Goal: Task Accomplishment & Management: Complete application form

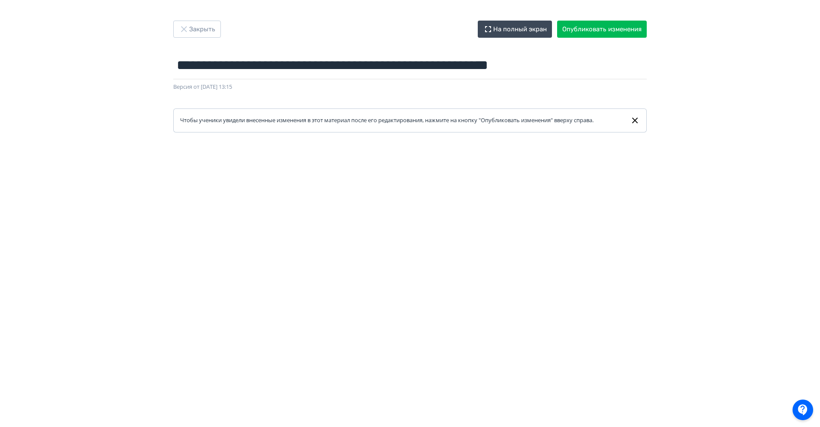
click at [207, 38] on div "**********" at bounding box center [410, 77] width 514 height 112
click at [218, 27] on button "Закрыть" at bounding box center [197, 29] width 48 height 17
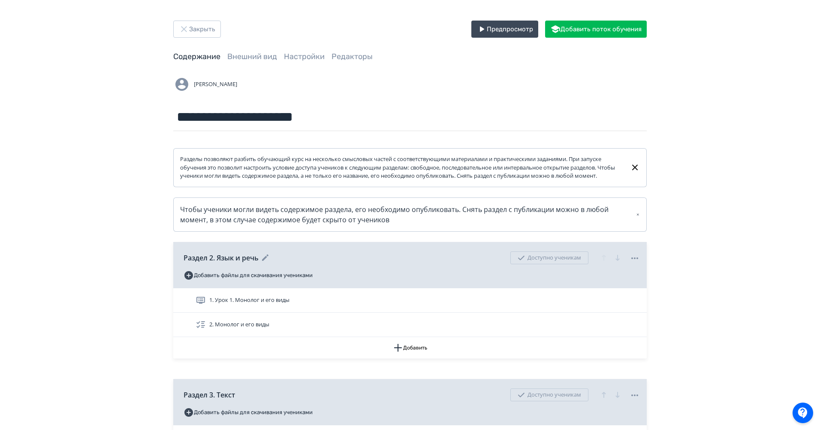
scroll to position [225, 0]
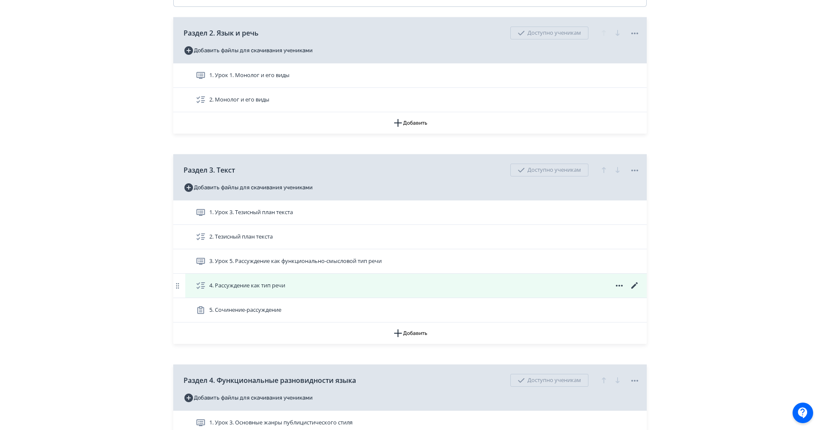
click at [635, 291] on icon at bounding box center [634, 286] width 10 height 10
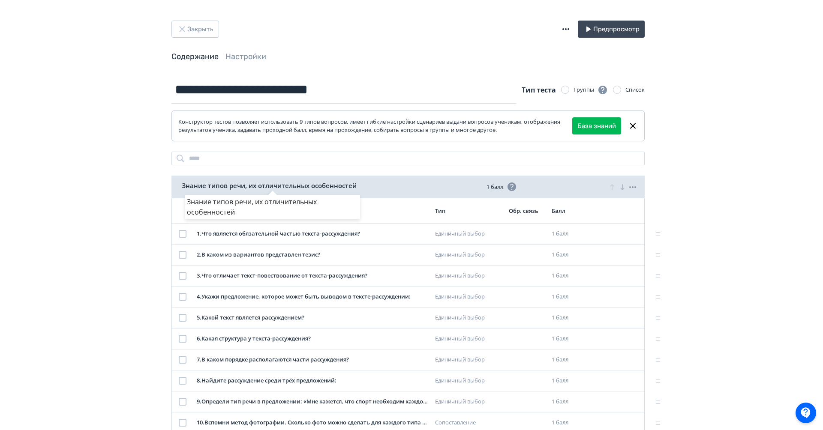
click at [201, 25] on div "Знание типов речи, их отличительных особенностей" at bounding box center [411, 215] width 823 height 430
click at [194, 26] on button "Закрыть" at bounding box center [197, 29] width 48 height 17
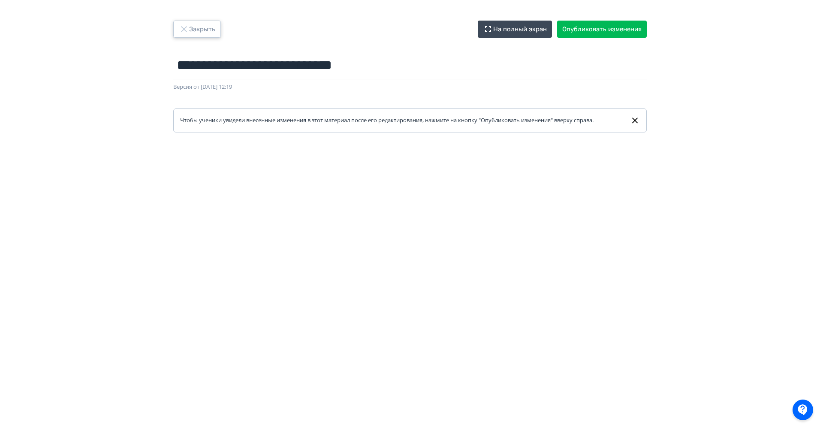
click at [201, 27] on button "Закрыть" at bounding box center [197, 29] width 48 height 17
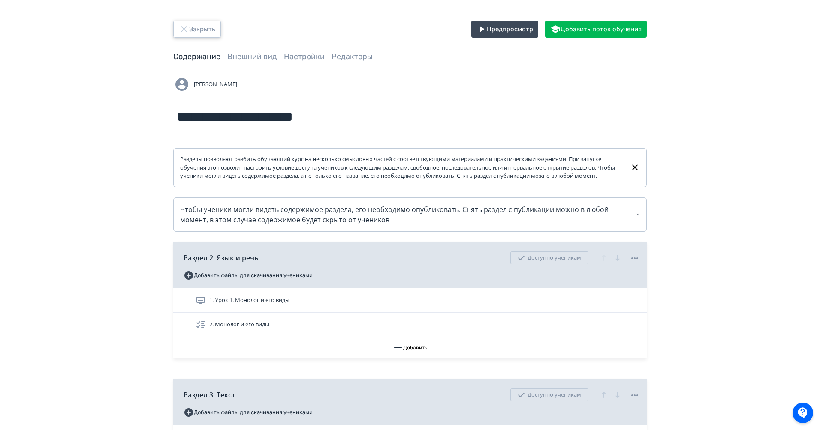
click at [201, 27] on button "Закрыть" at bounding box center [197, 29] width 48 height 17
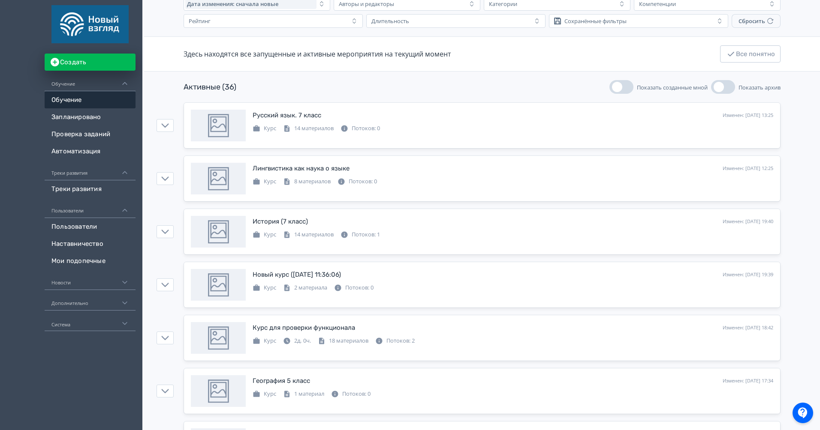
scroll to position [58, 0]
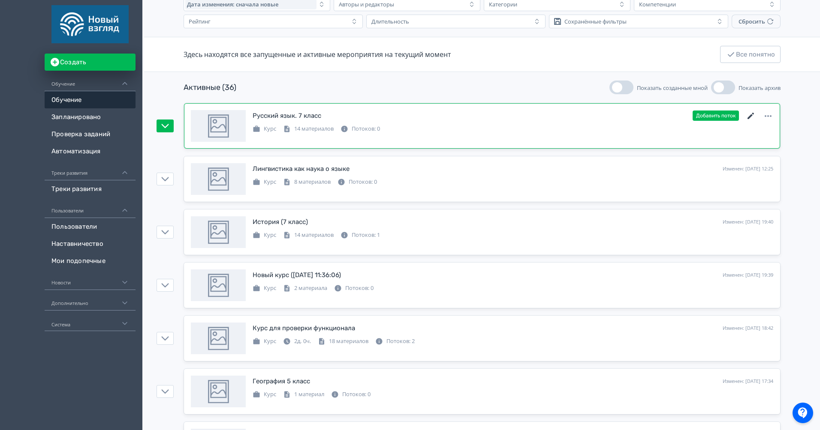
click at [748, 113] on icon at bounding box center [750, 116] width 10 height 10
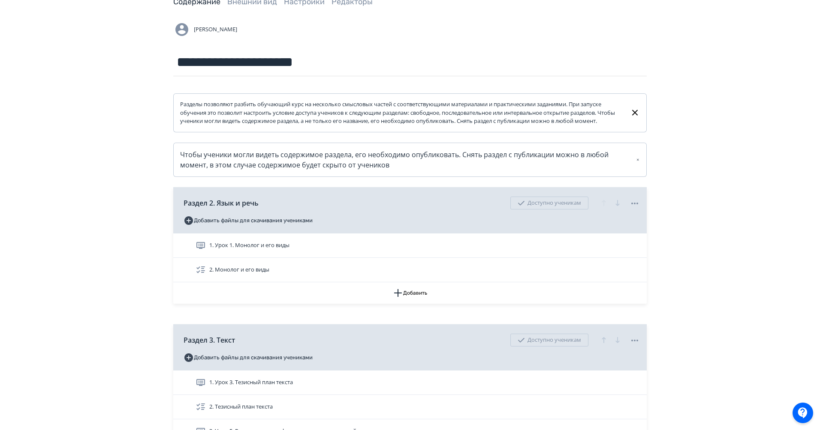
scroll to position [141, 0]
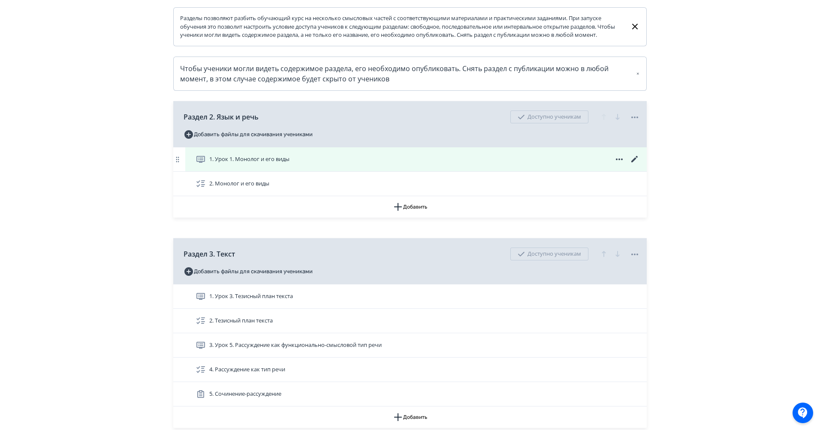
click at [475, 157] on div "1. Урок 1. Монолог и его виды" at bounding box center [415, 159] width 461 height 24
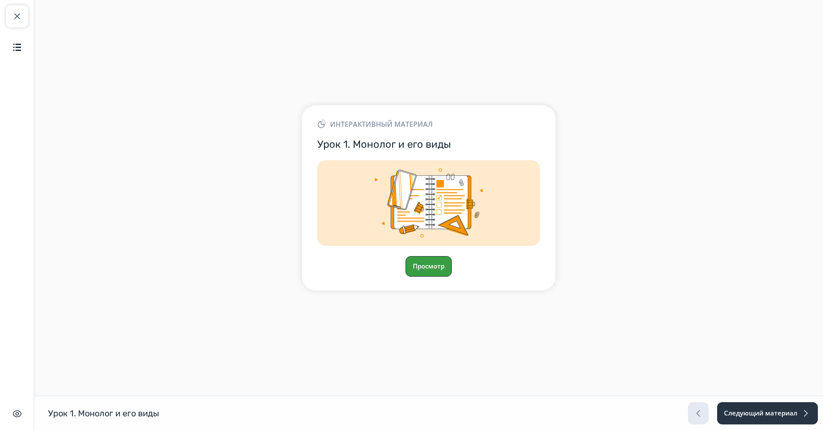
click at [423, 259] on button "Просмотр" at bounding box center [428, 266] width 46 height 21
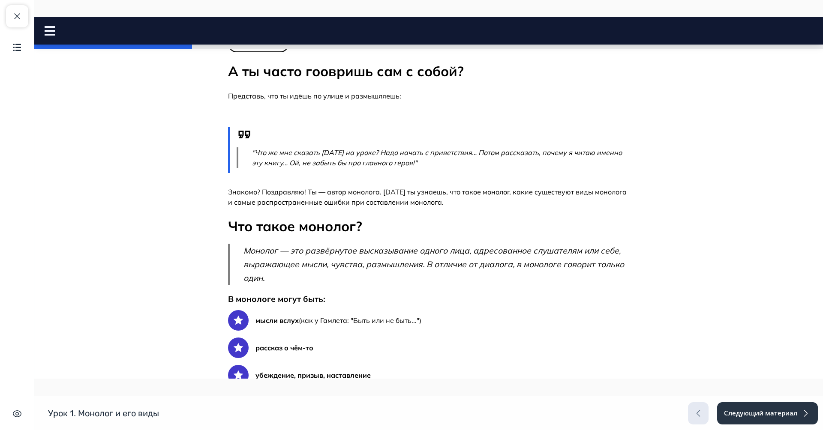
scroll to position [168, 0]
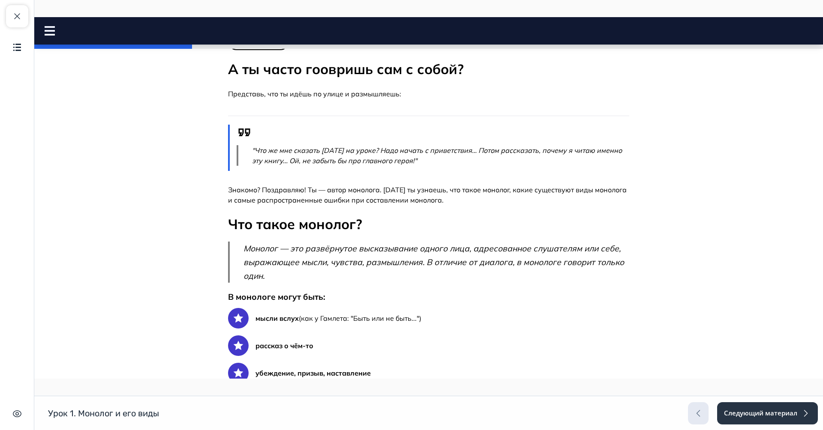
click at [278, 158] on p ""Что же мне сказать [DATE] на уроке? Надо начать с приветствия… Потом рассказат…" at bounding box center [440, 155] width 377 height 21
click at [279, 197] on p "Знакомо? Поздравляю! Ты — автор монолога. [DATE] ты узнаешь, что такое монолог,…" at bounding box center [428, 195] width 401 height 21
click at [277, 235] on div "Что такое монолог? Монолог — это развёрнутое высказывание одного лица, адресова…" at bounding box center [428, 250] width 401 height 68
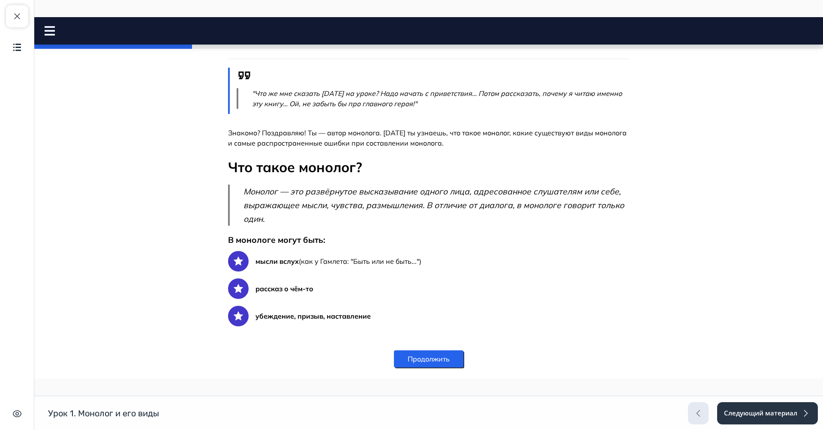
scroll to position [251, 0]
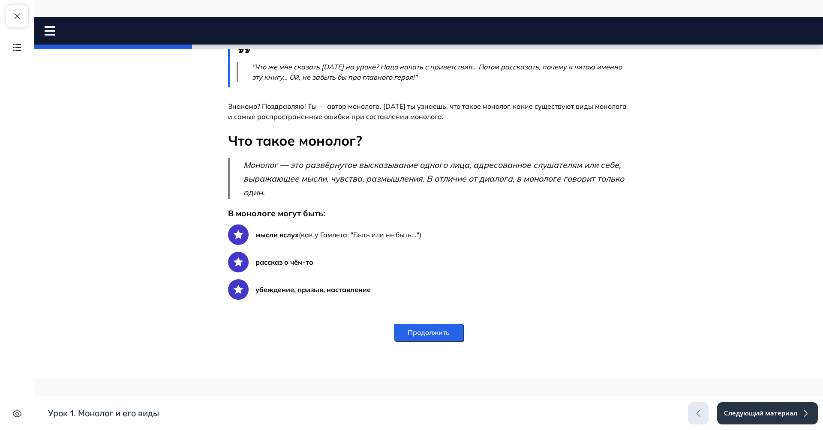
click at [416, 329] on button "Продолжить" at bounding box center [428, 332] width 69 height 17
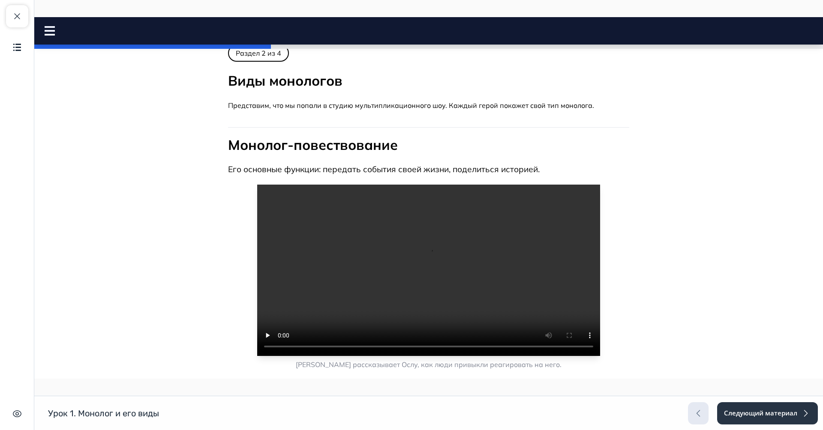
scroll to position [0, 0]
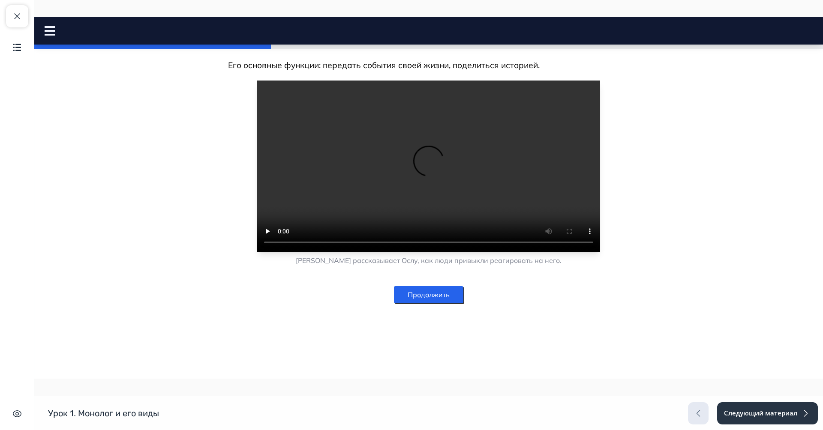
click at [426, 294] on button "Продолжить" at bounding box center [428, 294] width 69 height 17
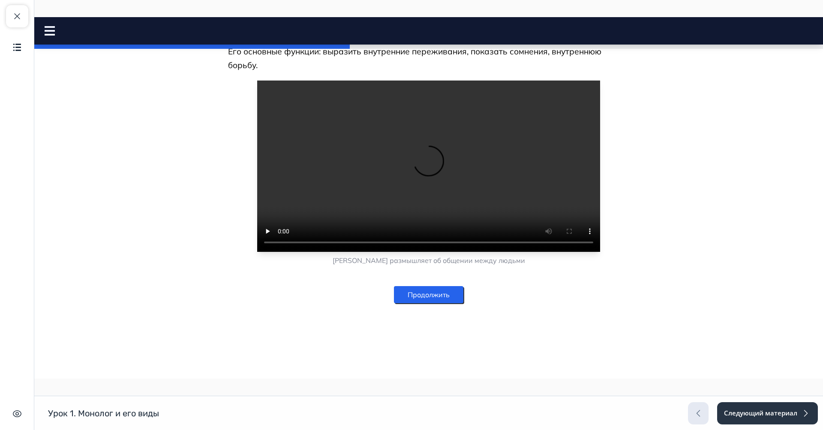
click at [423, 303] on button "Продолжить" at bounding box center [428, 294] width 69 height 17
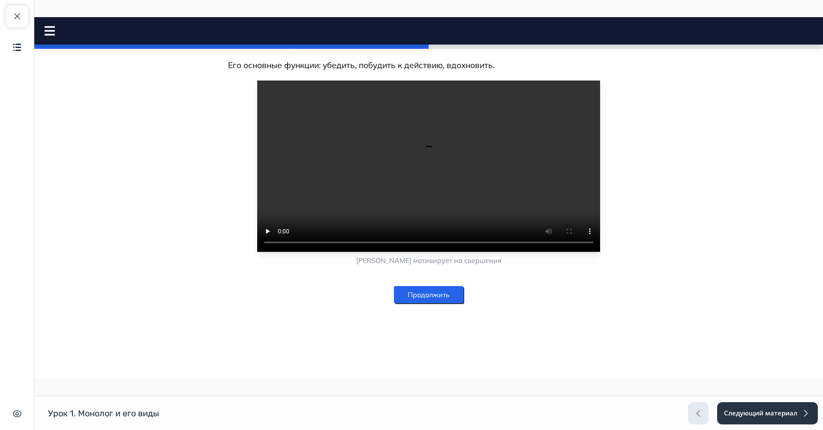
click at [423, 298] on button "Продолжить" at bounding box center [428, 294] width 69 height 17
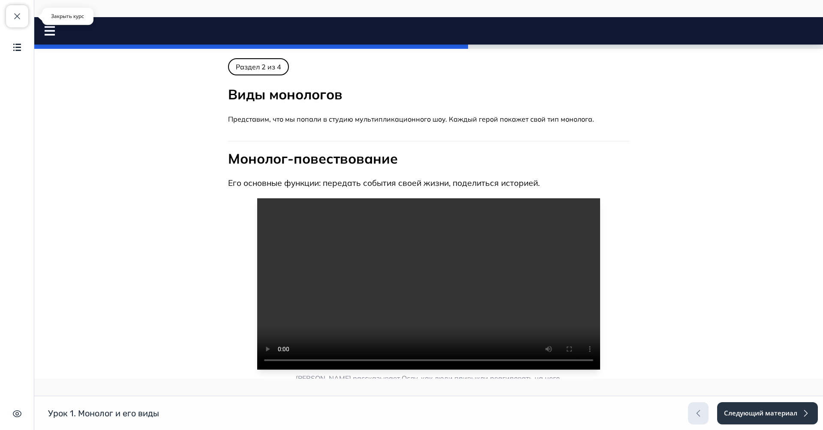
click at [18, 20] on span "button" at bounding box center [17, 16] width 10 height 10
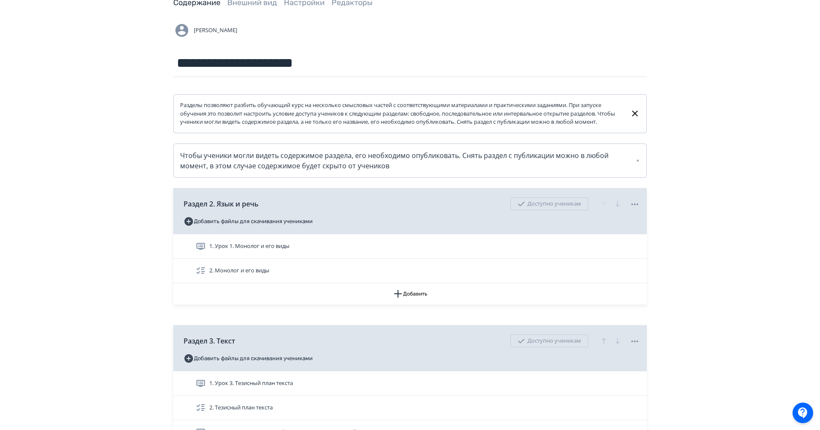
scroll to position [54, 0]
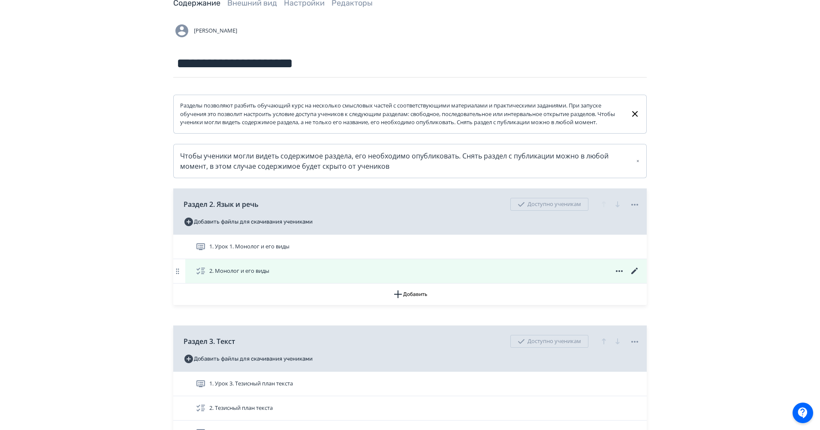
click at [636, 275] on icon at bounding box center [634, 271] width 10 height 10
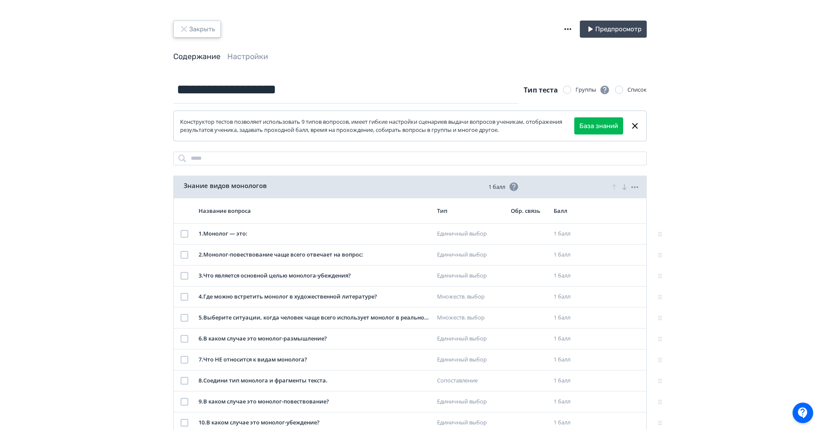
click at [190, 25] on button "Закрыть" at bounding box center [197, 29] width 48 height 17
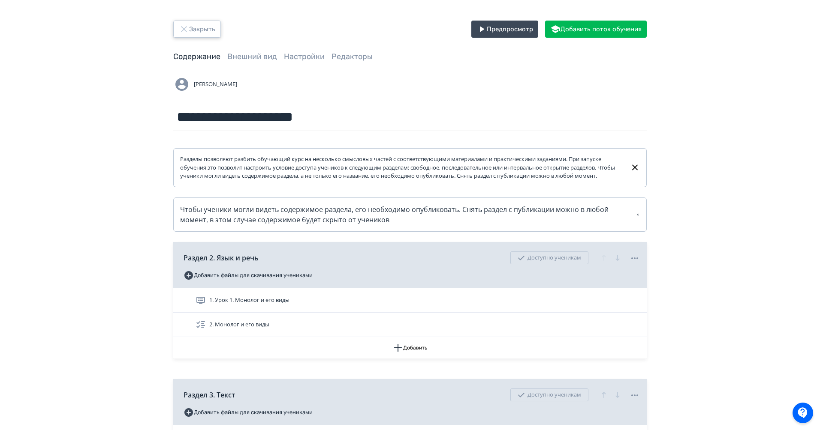
click at [207, 24] on button "Закрыть" at bounding box center [197, 29] width 48 height 17
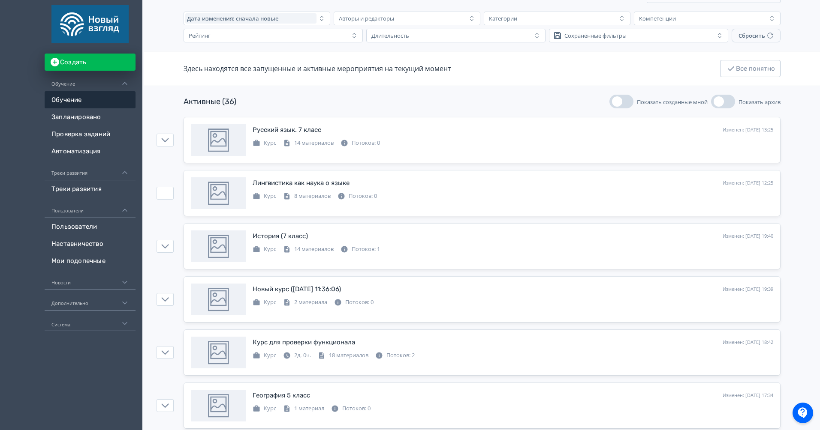
scroll to position [49, 0]
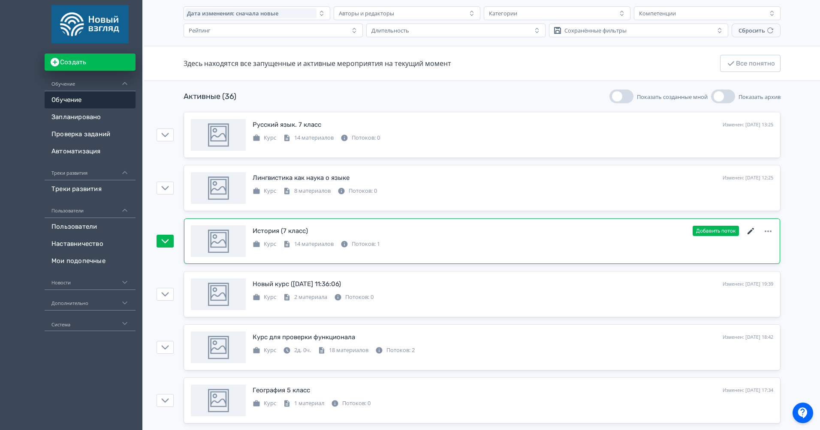
click at [749, 231] on icon at bounding box center [750, 231] width 10 height 10
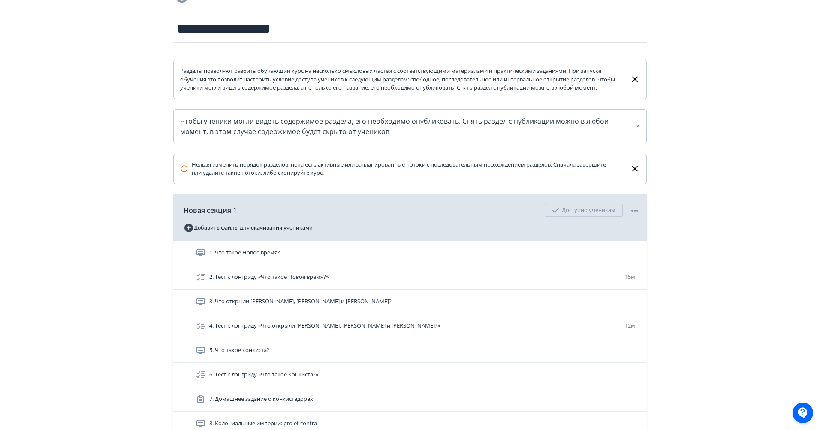
scroll to position [124, 0]
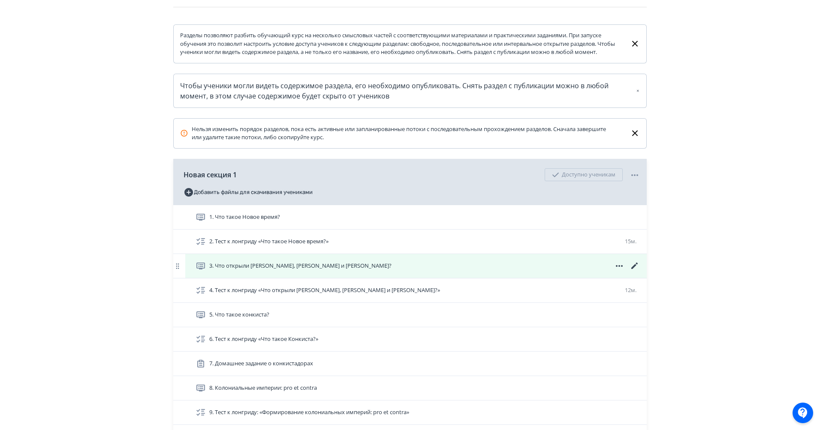
click at [537, 271] on div "3. Что открыли [PERSON_NAME], [PERSON_NAME] и [PERSON_NAME]?" at bounding box center [417, 266] width 444 height 10
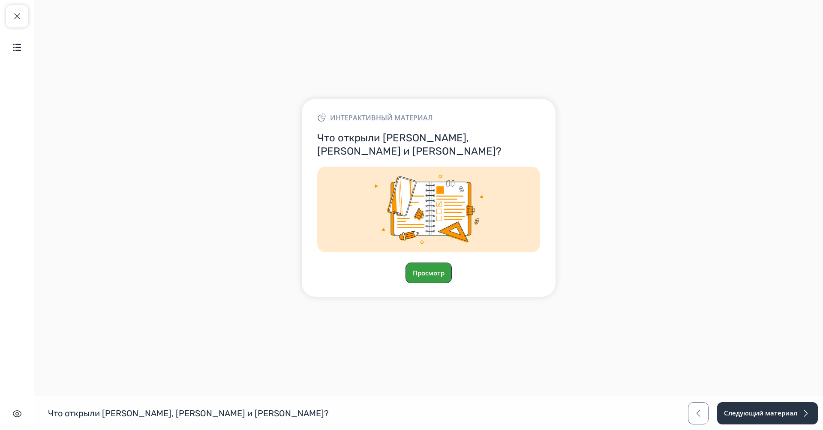
click at [438, 267] on button "Просмотр" at bounding box center [428, 273] width 46 height 21
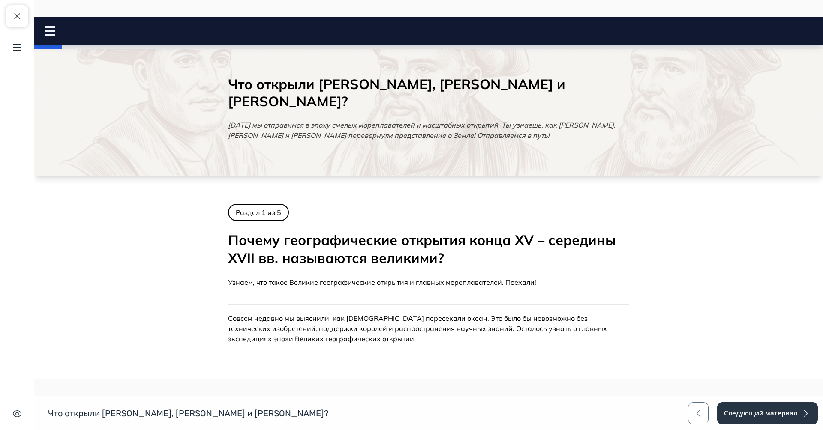
click at [49, 35] on rect at bounding box center [50, 35] width 10 height 2
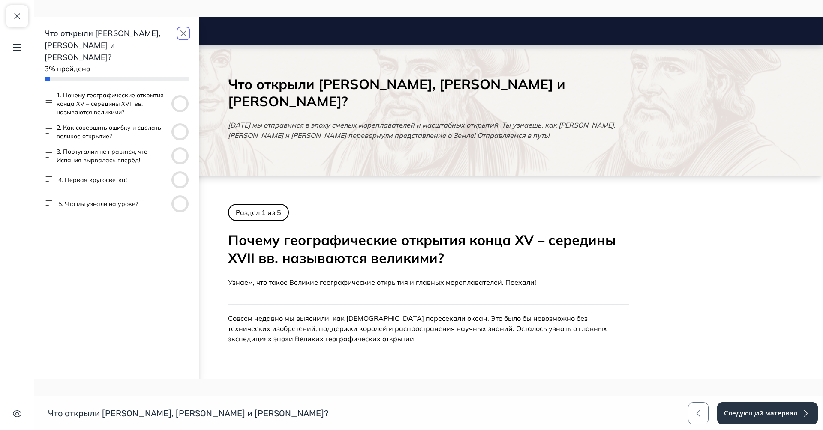
click at [183, 36] on icon "button" at bounding box center [183, 33] width 10 height 10
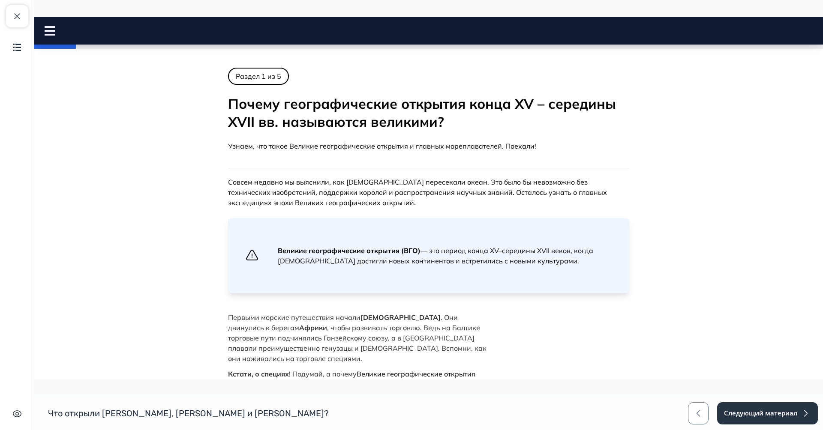
scroll to position [151, 0]
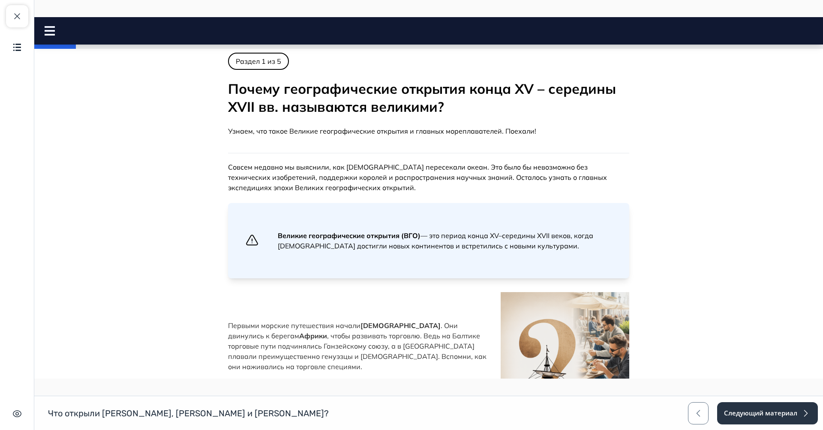
click at [292, 182] on p "Совсем недавно мы выяснили, как [DEMOGRAPHIC_DATA] пересекали океан. Это было б…" at bounding box center [428, 177] width 401 height 31
click at [292, 184] on span "Совсем недавно мы выяснили, как [DEMOGRAPHIC_DATA] пересекали океан. Это было б…" at bounding box center [417, 177] width 379 height 29
click at [327, 232] on span "Великие географические открытия (ВГО)" at bounding box center [349, 235] width 143 height 9
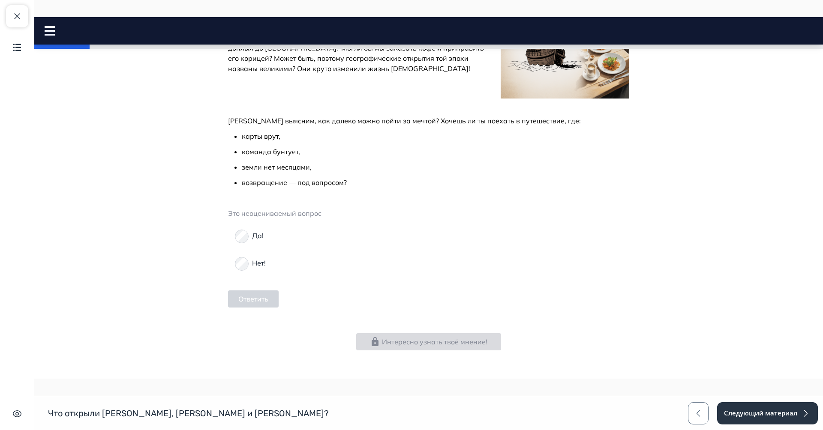
scroll to position [516, 0]
click at [262, 300] on button "Ответить" at bounding box center [253, 299] width 51 height 17
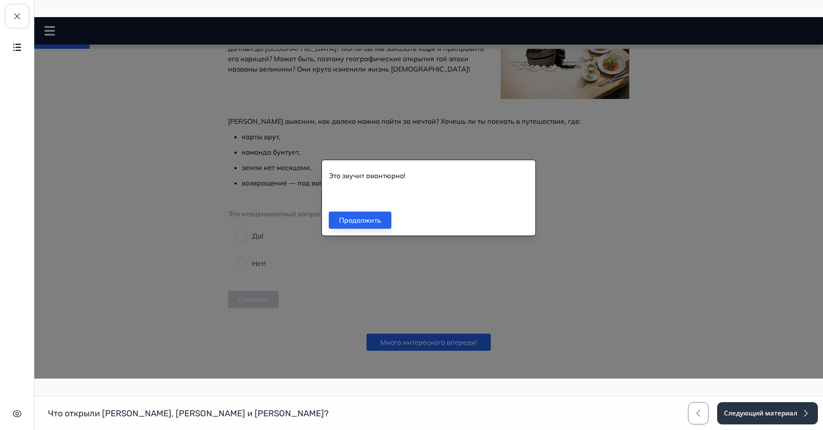
click at [372, 221] on button "Продолжить" at bounding box center [360, 220] width 63 height 17
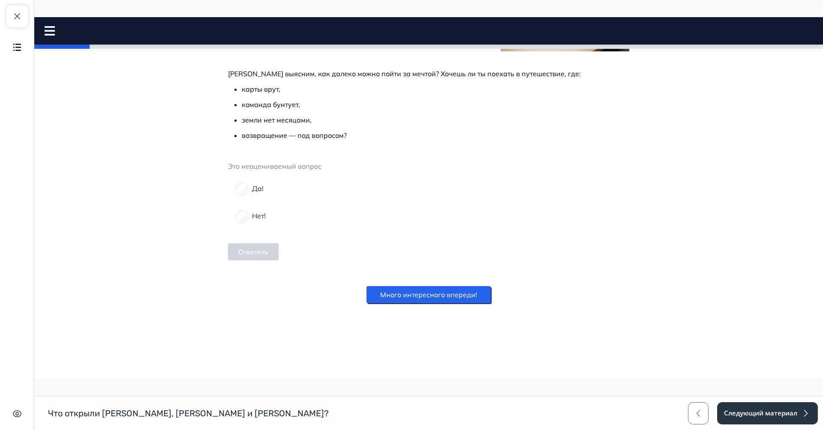
click at [428, 297] on button "Много интересного впереди!" at bounding box center [428, 294] width 124 height 17
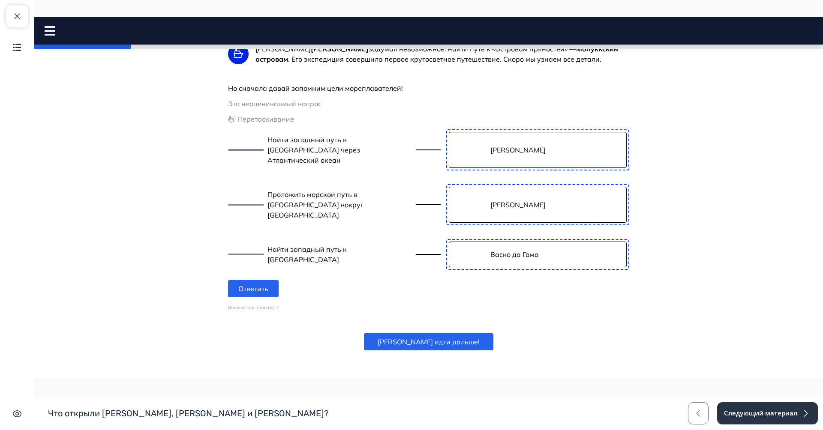
scroll to position [935, 0]
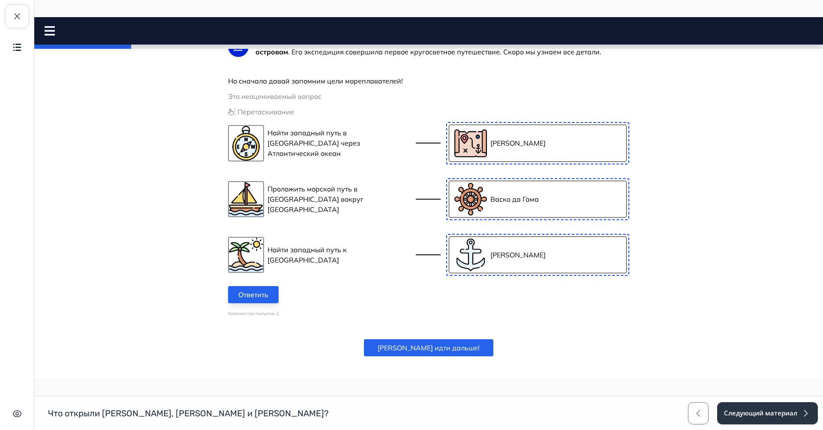
click at [250, 287] on button "Ответить" at bounding box center [253, 294] width 51 height 17
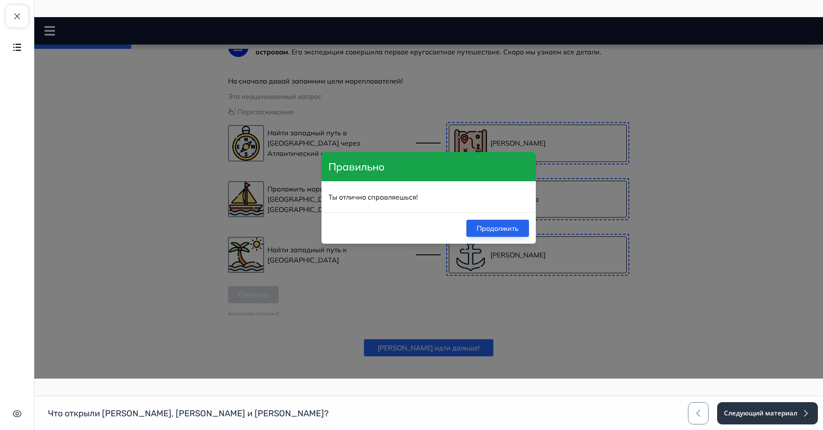
click at [486, 226] on button "Продолжить" at bounding box center [497, 228] width 63 height 17
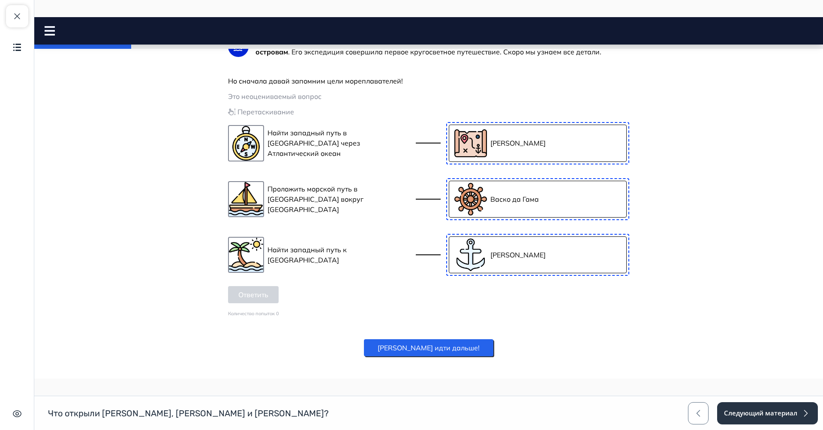
click at [433, 339] on button "[PERSON_NAME] идти дальше!" at bounding box center [428, 347] width 129 height 17
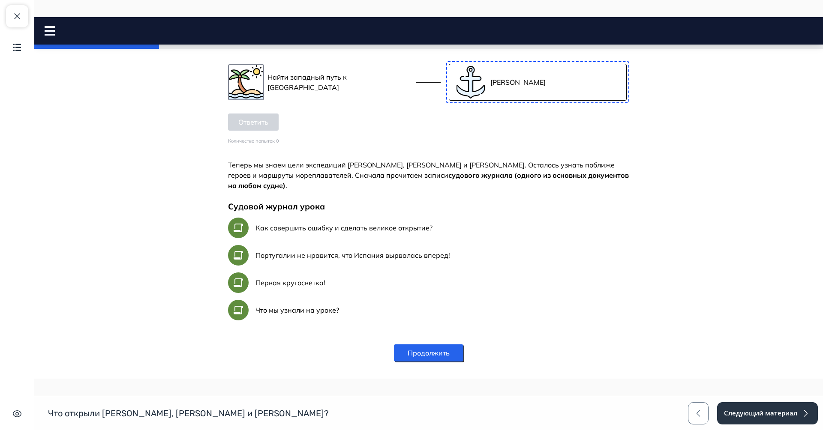
click at [433, 345] on button "Продолжить" at bounding box center [428, 353] width 69 height 17
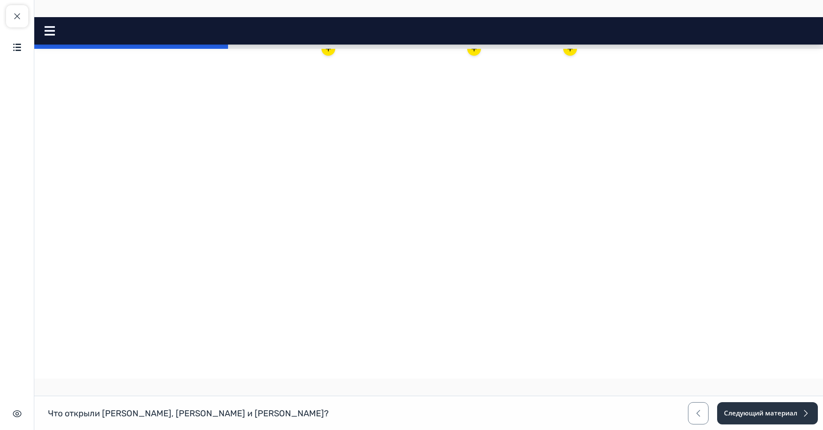
scroll to position [300, 0]
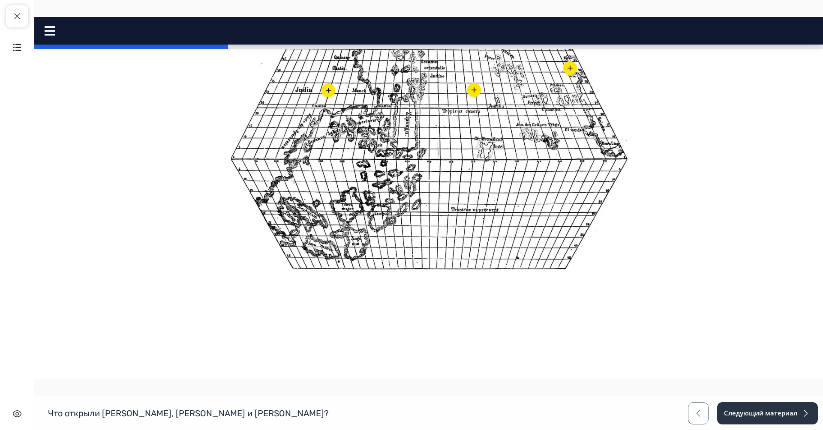
click at [325, 95] on icon at bounding box center [328, 90] width 9 height 9
click at [480, 97] on div at bounding box center [474, 90] width 14 height 14
click at [570, 71] on icon at bounding box center [569, 68] width 5 height 5
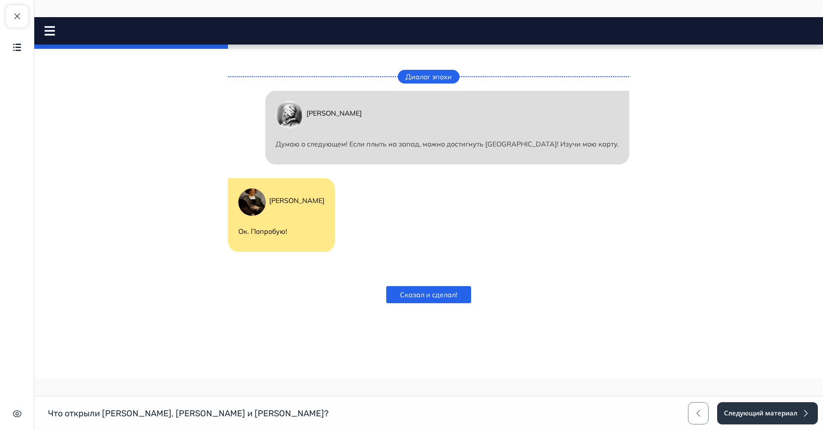
scroll to position [627, 0]
click at [431, 289] on button "Сказал и сделал!" at bounding box center [428, 294] width 85 height 17
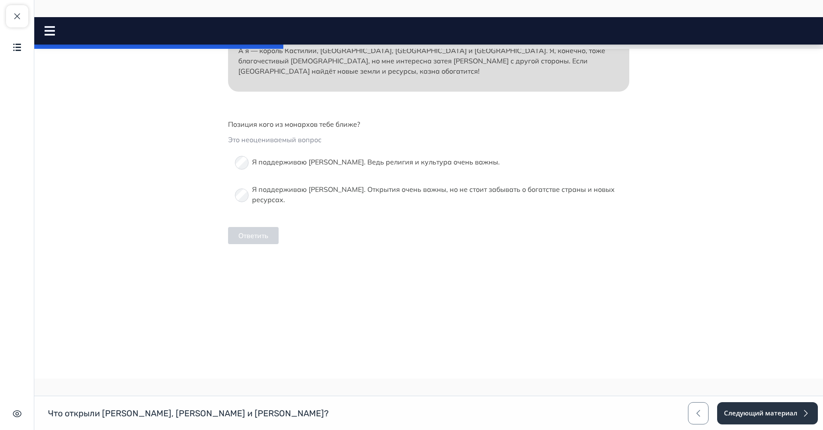
scroll to position [1036, 0]
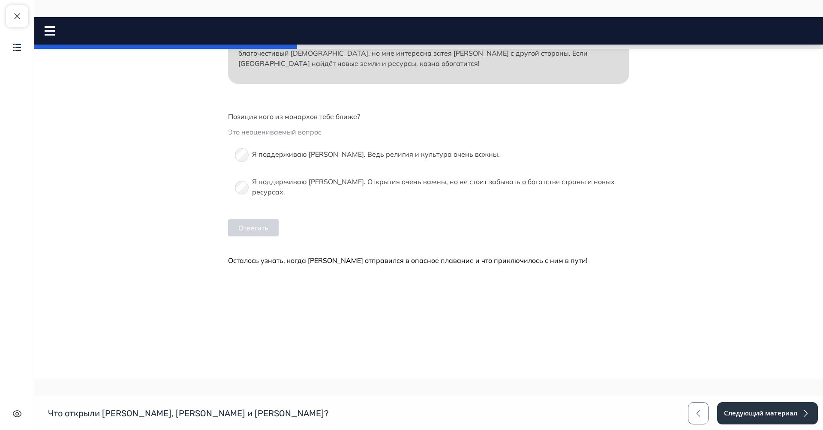
click at [369, 159] on span "Я поддерживаю [PERSON_NAME]. Ведь религия и культура очень важны." at bounding box center [376, 154] width 248 height 9
click at [275, 237] on button "Ответить" at bounding box center [253, 227] width 51 height 17
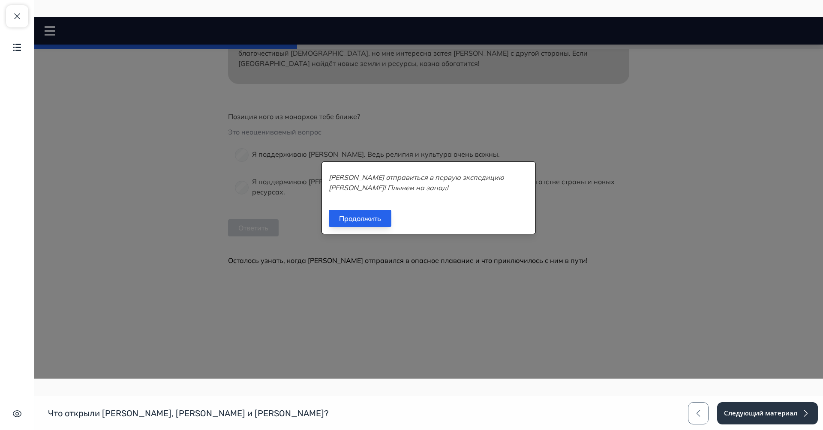
click at [367, 215] on button "Продолжить" at bounding box center [360, 218] width 63 height 17
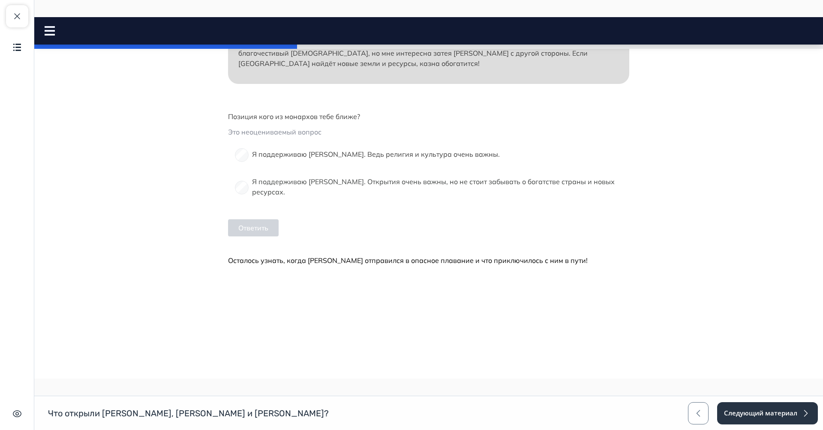
scroll to position [1120, 0]
click at [459, 296] on button "[PERSON_NAME] компас в руки!" at bounding box center [429, 294] width 134 height 17
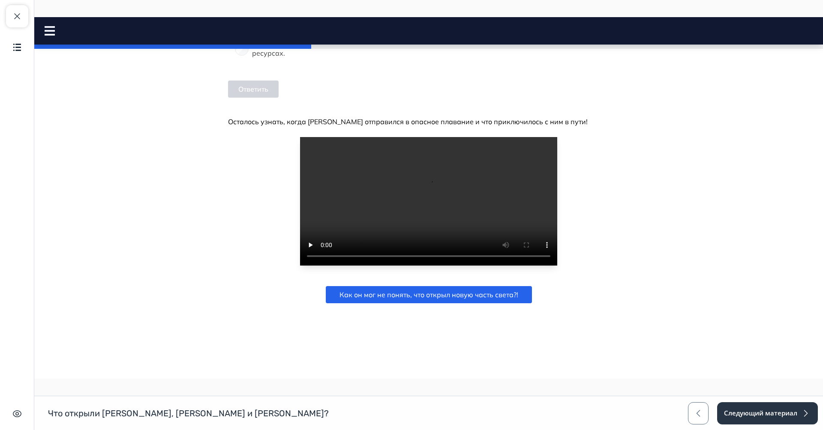
scroll to position [1275, 0]
click at [459, 296] on button "Как он мог не понять, что открыл новую часть света?!" at bounding box center [429, 294] width 206 height 17
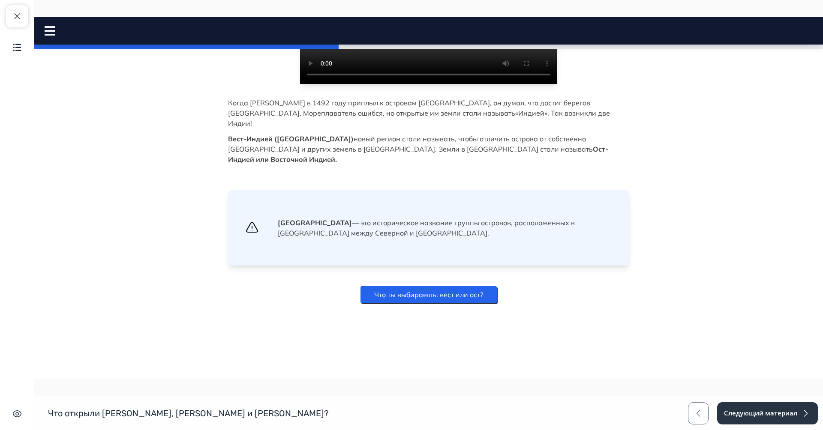
click at [459, 296] on button "Что ты выбираешь: вест или ост?" at bounding box center [428, 294] width 136 height 17
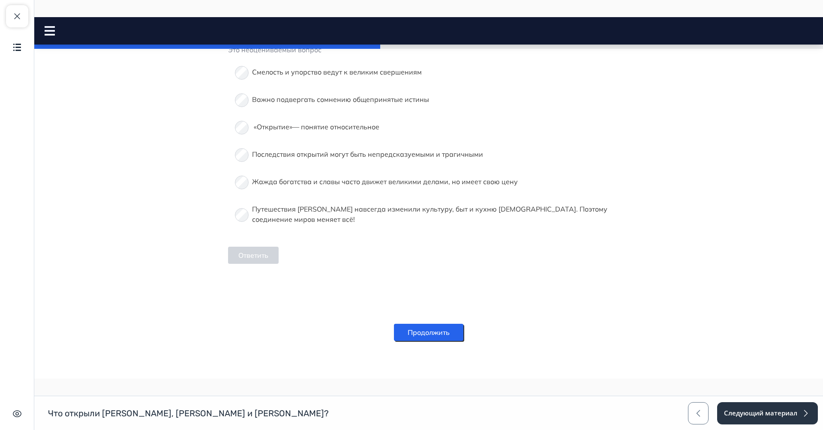
scroll to position [1921, 0]
click at [318, 131] on span "— понятие относительное" at bounding box center [335, 127] width 87 height 9
click at [271, 264] on button "Ответить" at bounding box center [253, 255] width 51 height 17
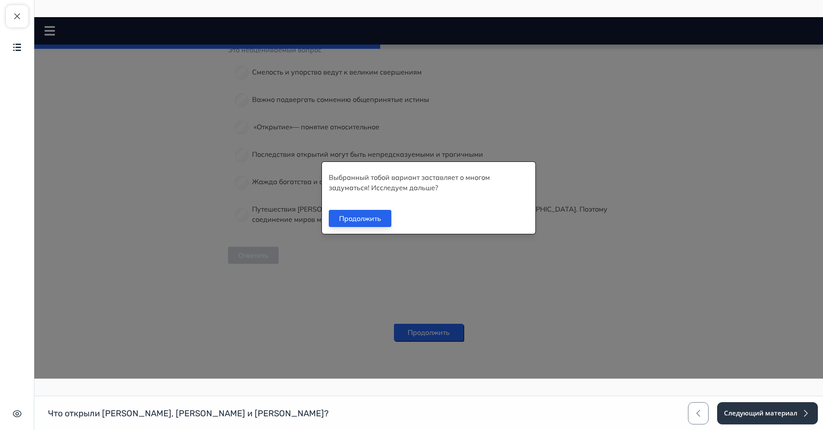
click at [345, 224] on button "Продолжить" at bounding box center [360, 218] width 63 height 17
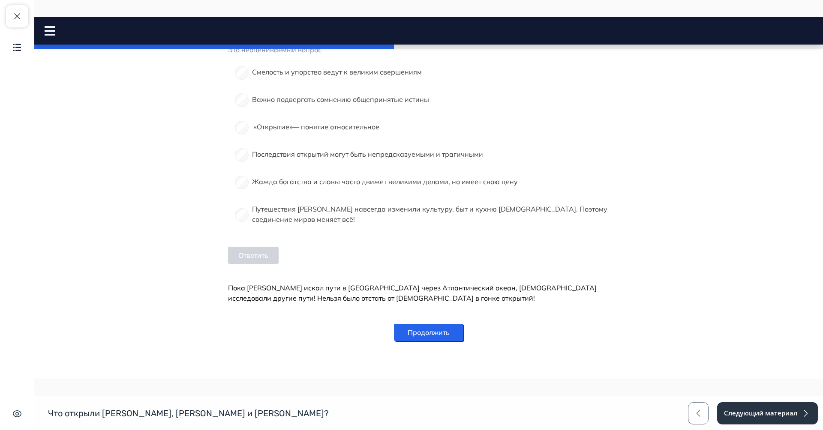
click at [429, 333] on button "Продолжить" at bounding box center [428, 332] width 69 height 17
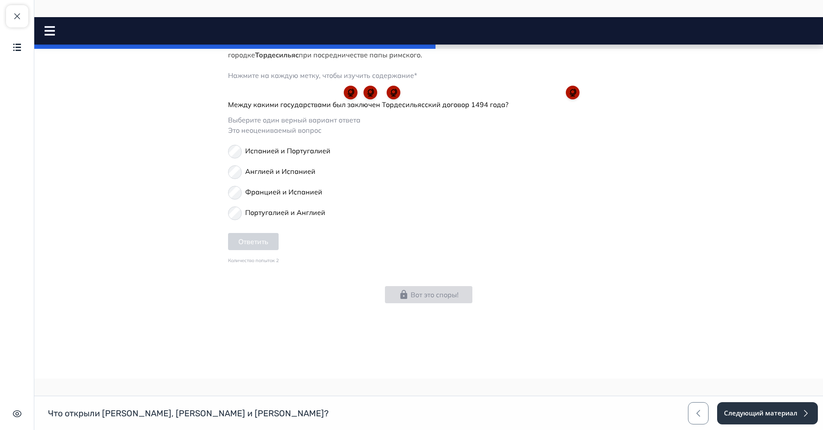
scroll to position [327, 0]
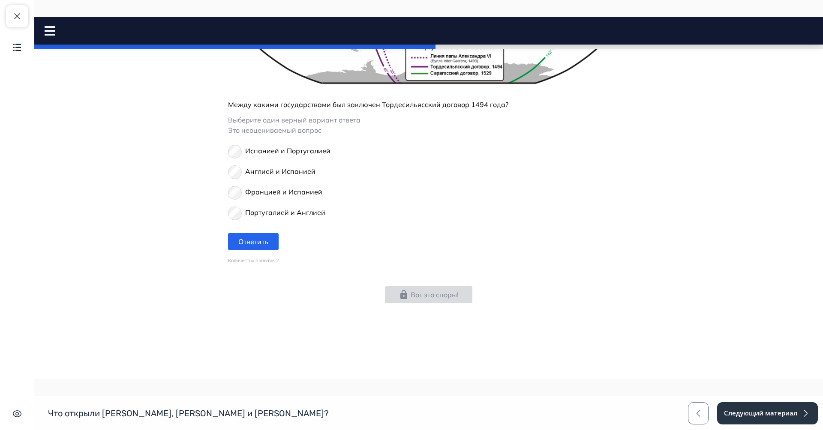
click at [254, 232] on form "Испанией и Португалией Англией и Испанией Францией и Испанией Португалией и [GE…" at bounding box center [428, 198] width 401 height 115
click at [254, 237] on button "Ответить" at bounding box center [253, 241] width 51 height 17
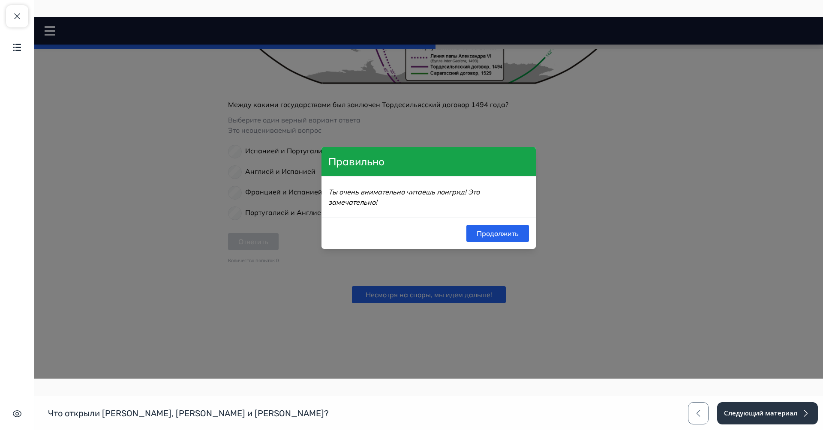
click at [504, 212] on div "Ты очень внимательно читаешь лонгрид! Это замечательно!" at bounding box center [428, 197] width 214 height 41
click at [499, 225] on button "Продолжить" at bounding box center [497, 233] width 63 height 17
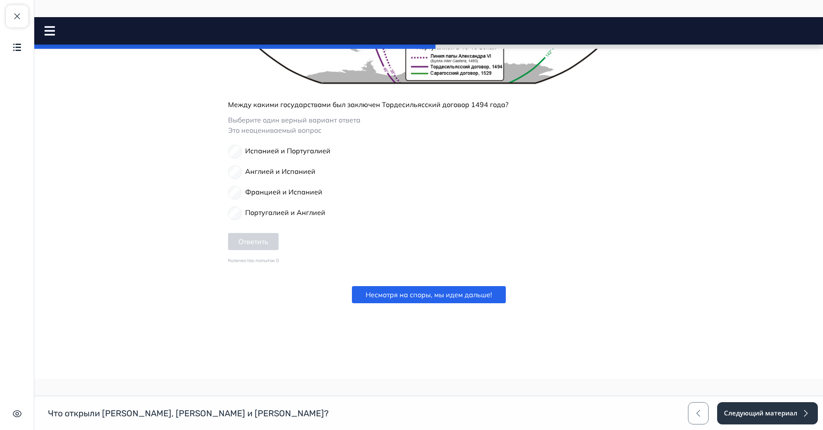
click at [456, 280] on div "Португалия не могла смириться, что Испания после экспедиций [PERSON_NAME] вырва…" at bounding box center [428, 63] width 401 height 480
click at [454, 295] on button "Несмотря на споры, мы идем дальше!" at bounding box center [429, 294] width 154 height 17
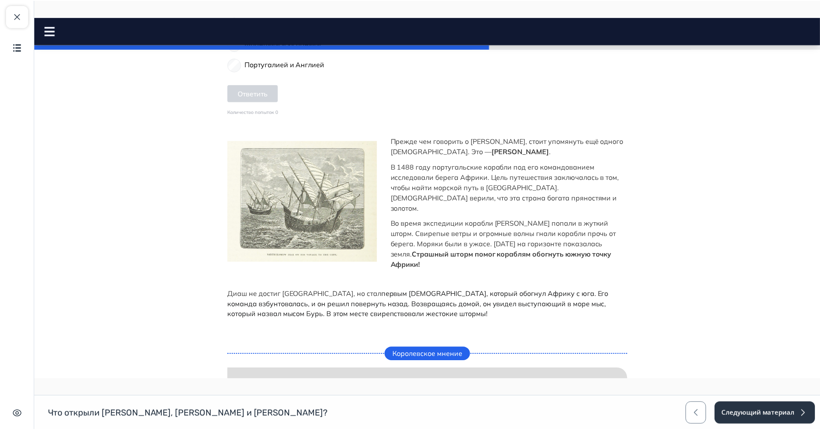
scroll to position [603, 0]
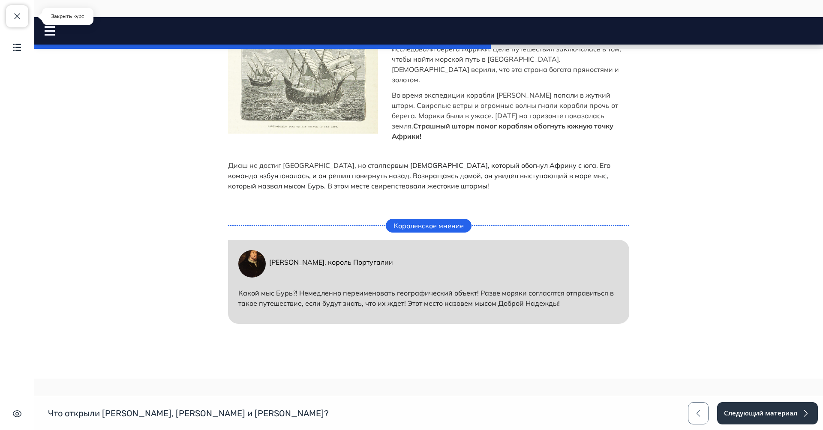
click at [15, 14] on span "button" at bounding box center [17, 16] width 10 height 10
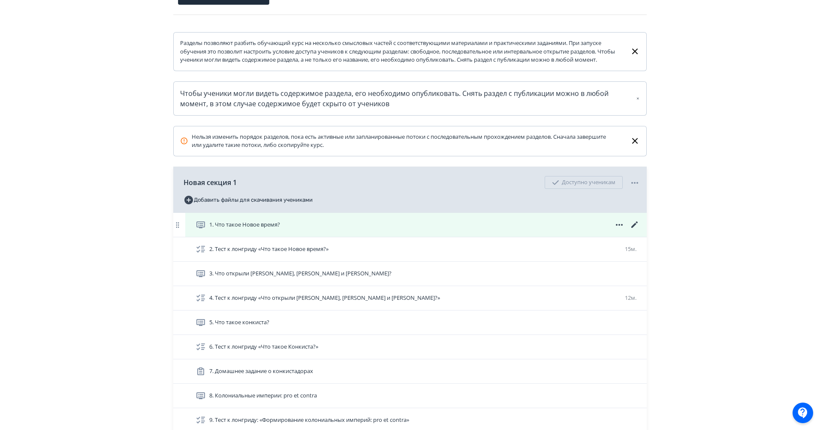
scroll to position [132, 0]
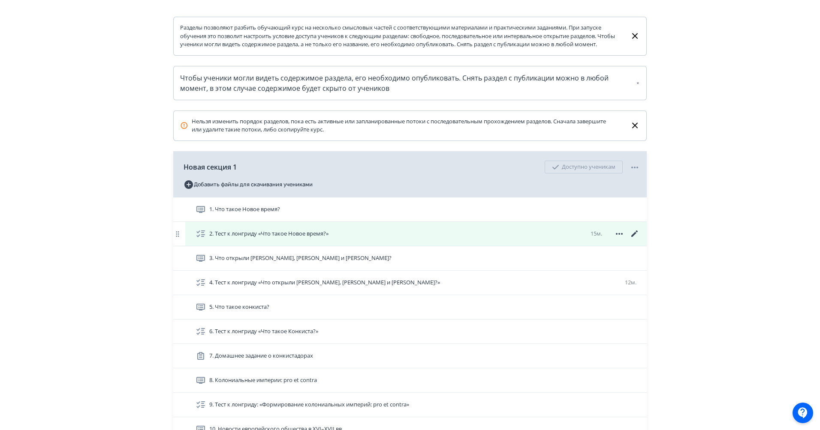
click at [633, 237] on icon at bounding box center [634, 234] width 6 height 6
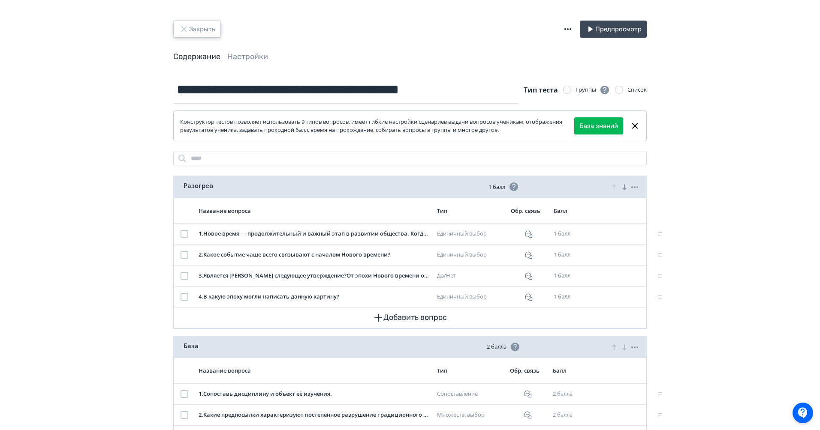
click at [185, 34] on icon "button" at bounding box center [184, 29] width 10 height 10
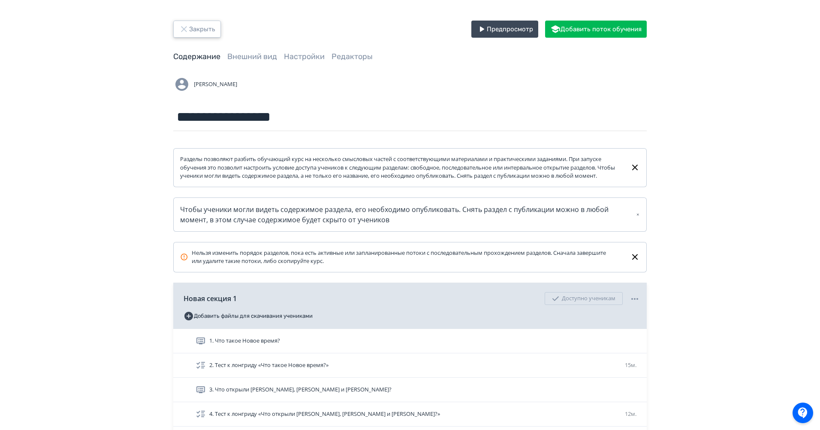
click at [194, 35] on button "Закрыть" at bounding box center [197, 29] width 48 height 17
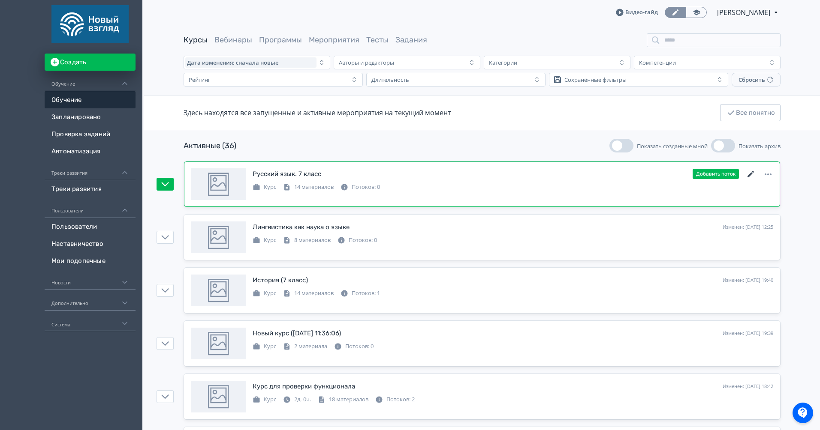
click at [748, 175] on icon at bounding box center [750, 174] width 6 height 6
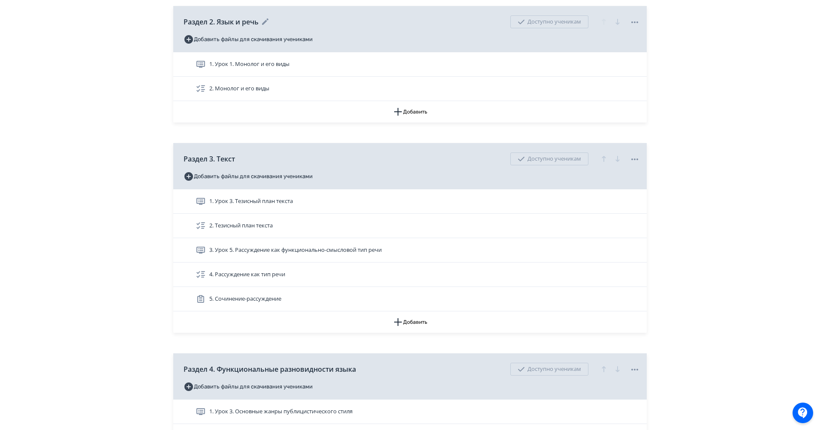
scroll to position [236, 0]
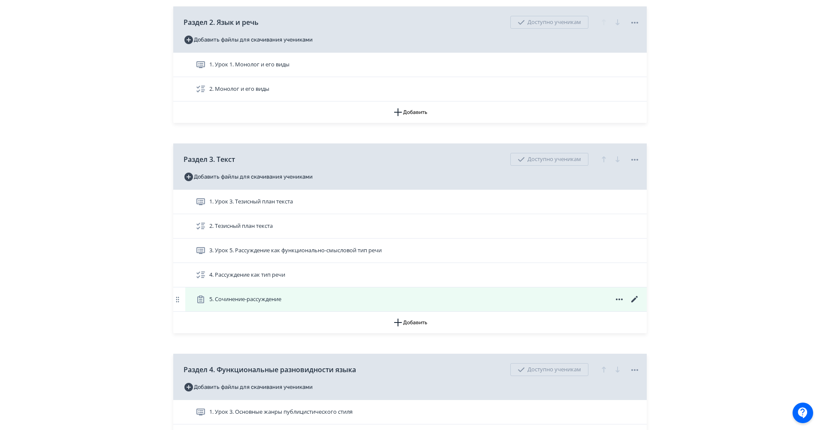
click at [634, 305] on icon at bounding box center [634, 299] width 10 height 10
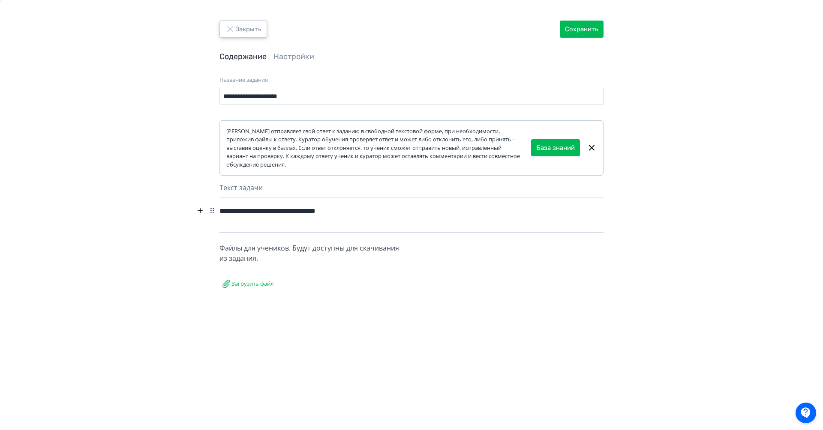
click at [246, 22] on button "Закрыть" at bounding box center [243, 29] width 48 height 17
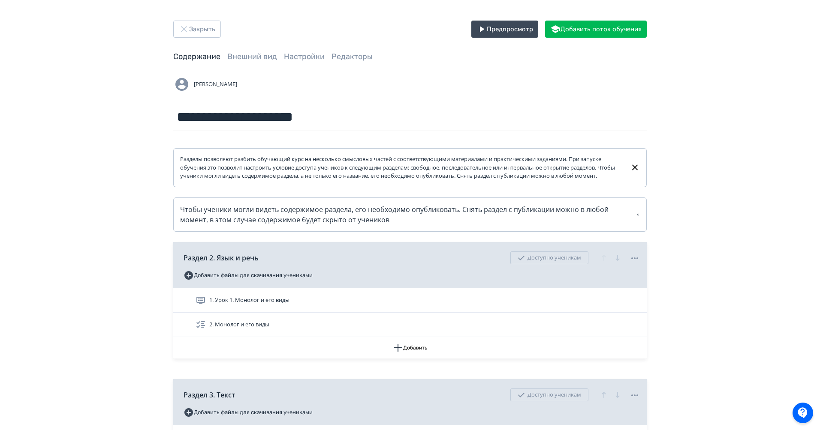
click at [198, 33] on button "Закрыть" at bounding box center [197, 29] width 48 height 17
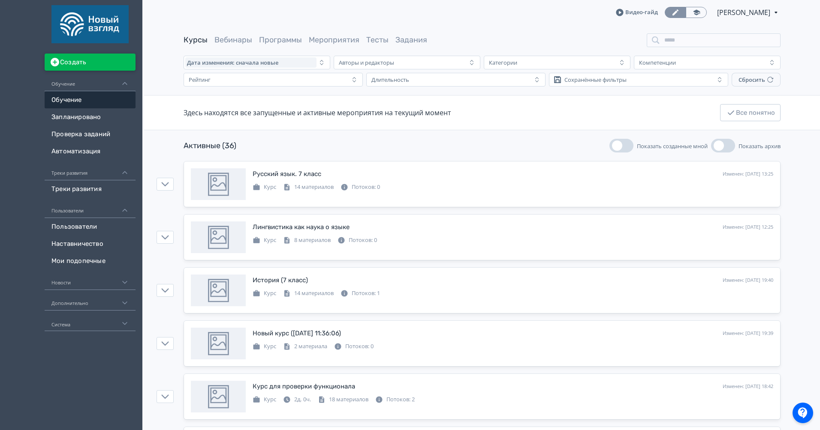
click at [102, 60] on button "Создать" at bounding box center [90, 62] width 91 height 17
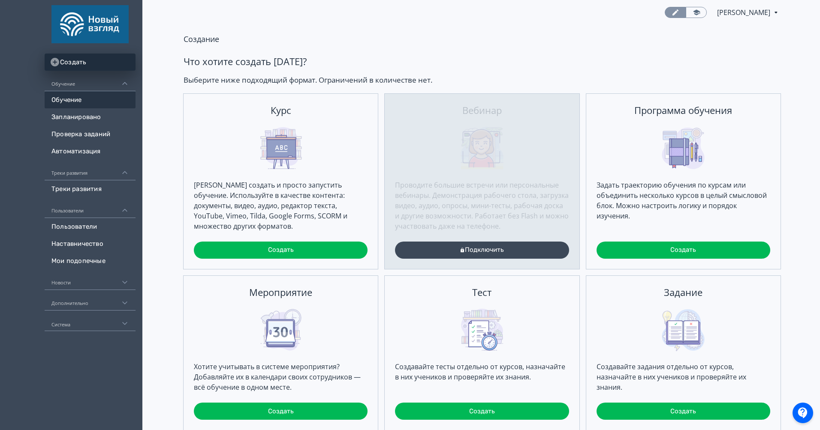
click at [94, 101] on link "Обучение" at bounding box center [90, 99] width 91 height 17
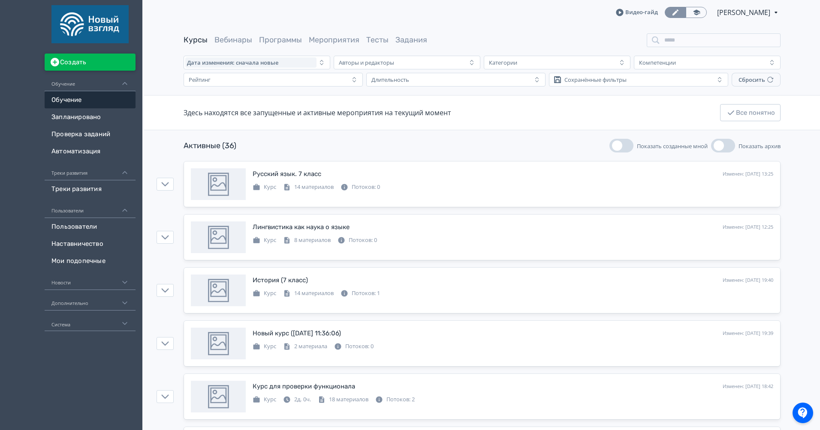
click at [88, 58] on button "Создать" at bounding box center [90, 62] width 91 height 17
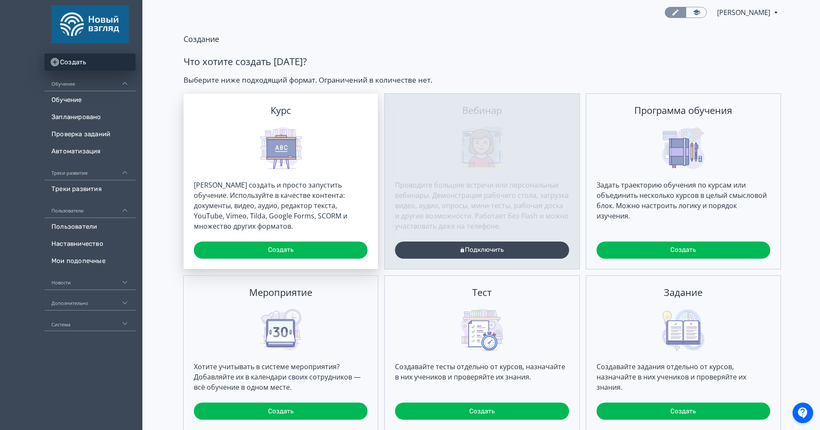
click at [242, 120] on div "[PERSON_NAME] создать и просто запустить обучение. Используйте в качестве конте…" at bounding box center [280, 181] width 194 height 175
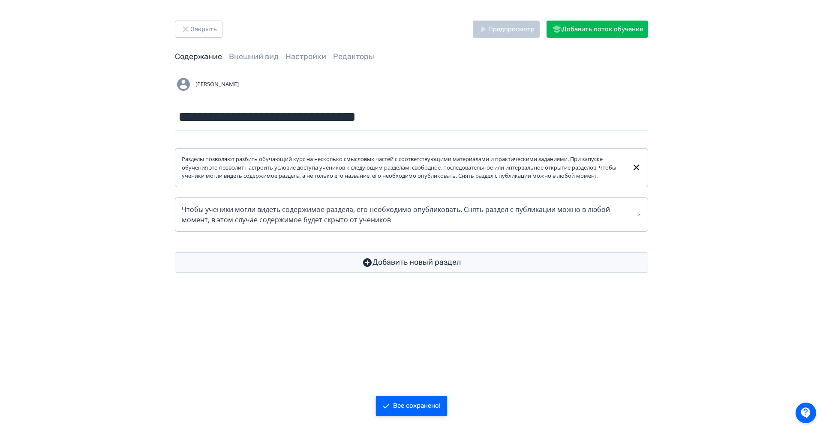
click at [300, 118] on input "**********" at bounding box center [411, 117] width 473 height 28
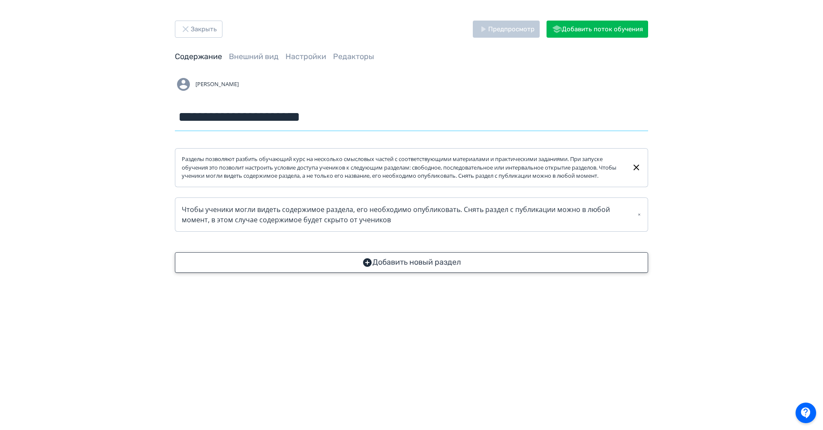
type input "**********"
click at [408, 265] on button "Добавить новый раздел" at bounding box center [411, 262] width 473 height 21
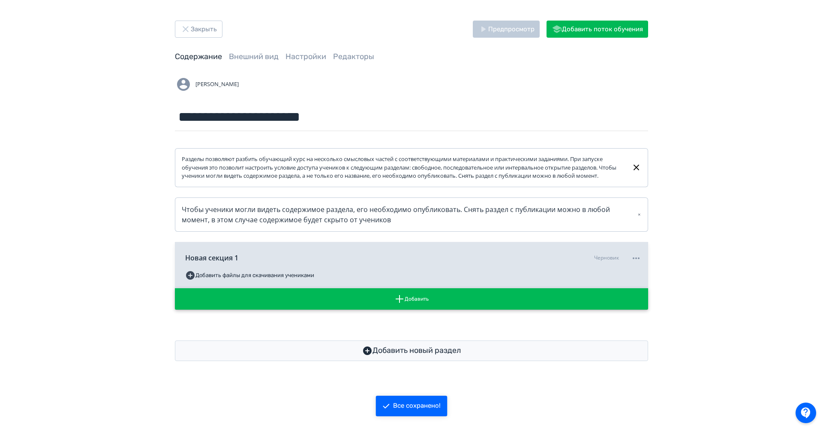
click at [425, 309] on button "Добавить" at bounding box center [411, 298] width 473 height 21
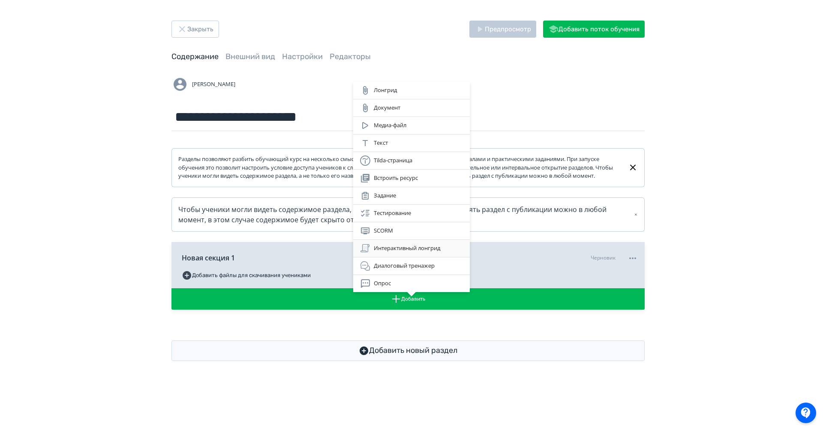
click at [384, 253] on div "Интерактивный лонгрид" at bounding box center [411, 248] width 103 height 10
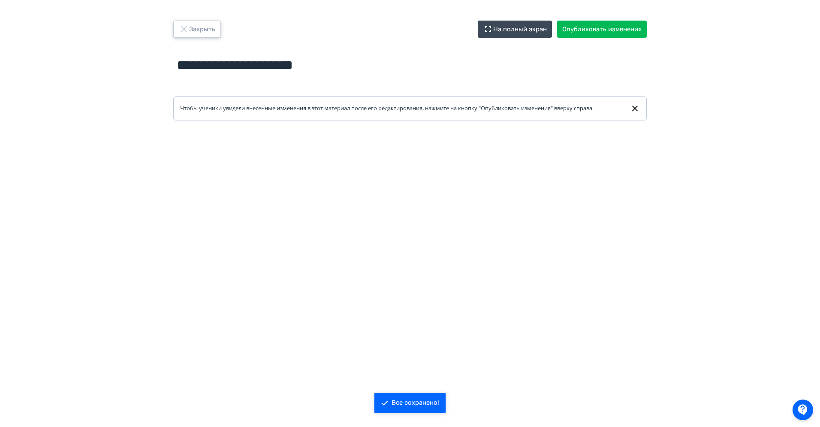
click at [186, 36] on button "Закрыть" at bounding box center [197, 29] width 48 height 17
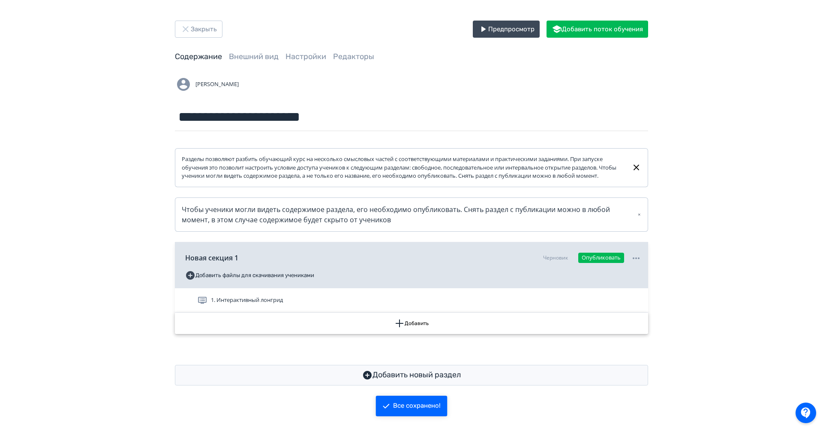
click at [408, 333] on button "Добавить" at bounding box center [411, 323] width 473 height 21
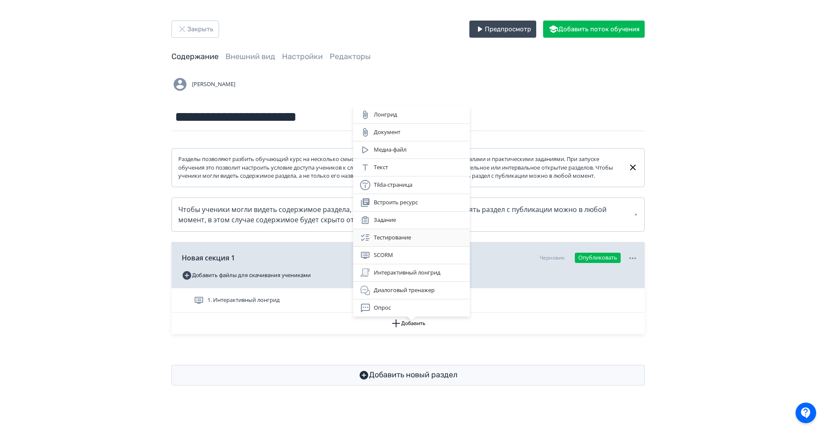
click at [407, 239] on div "Тестирование" at bounding box center [411, 238] width 103 height 10
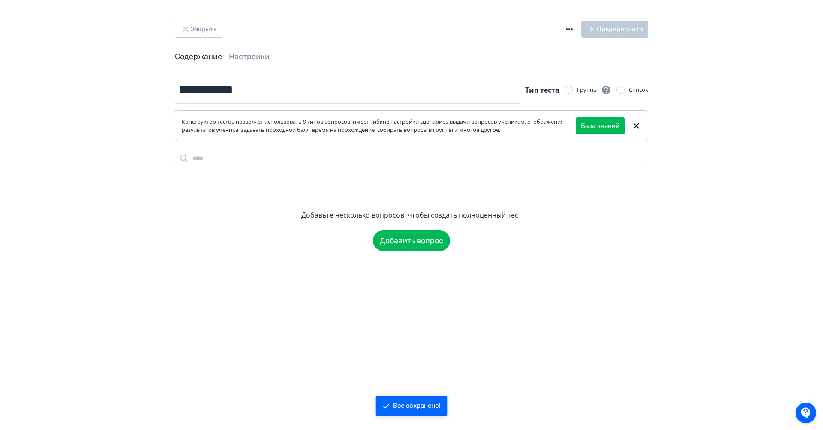
click at [580, 89] on div "Группы" at bounding box center [594, 90] width 34 height 10
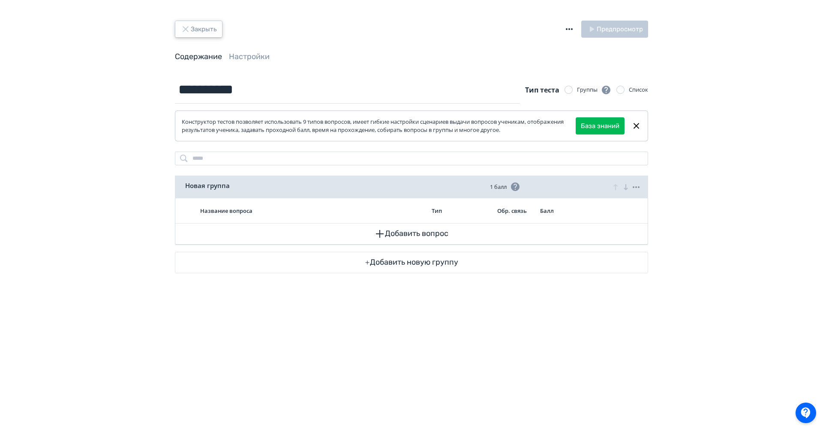
click at [210, 30] on button "Закрыть" at bounding box center [199, 29] width 48 height 17
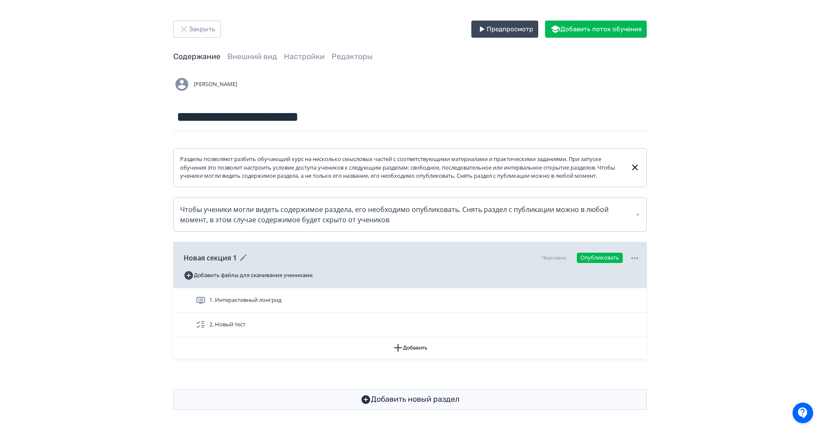
scroll to position [9, 0]
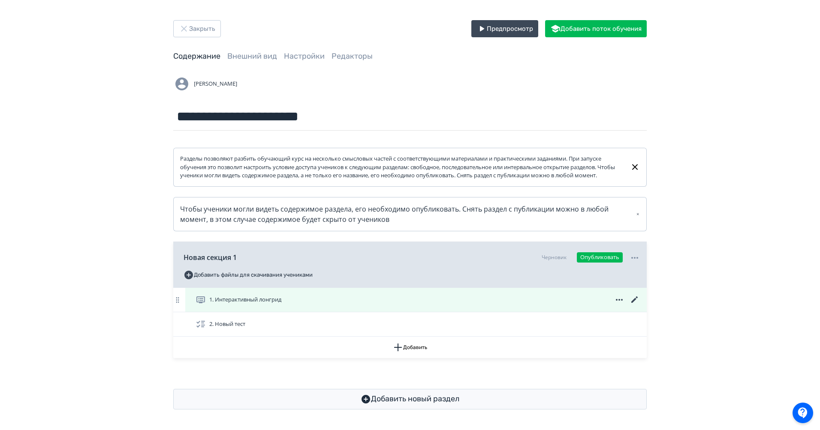
click at [635, 305] on icon at bounding box center [634, 300] width 10 height 10
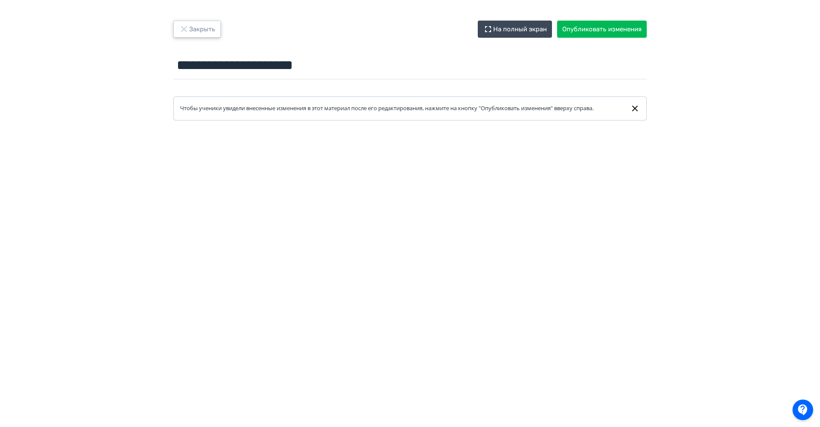
click at [194, 25] on button "Закрыть" at bounding box center [197, 29] width 48 height 17
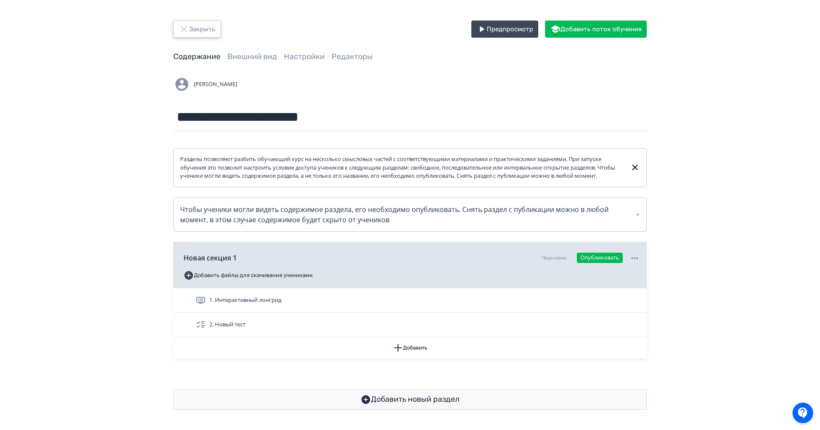
click at [194, 25] on button "Закрыть" at bounding box center [197, 29] width 48 height 17
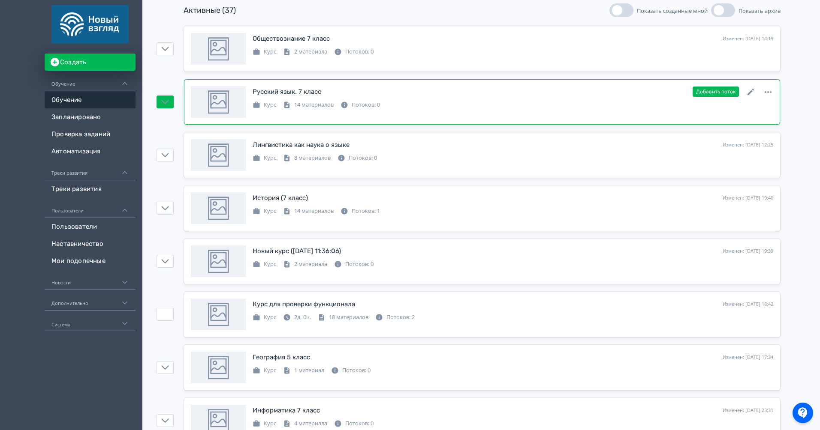
scroll to position [135, 0]
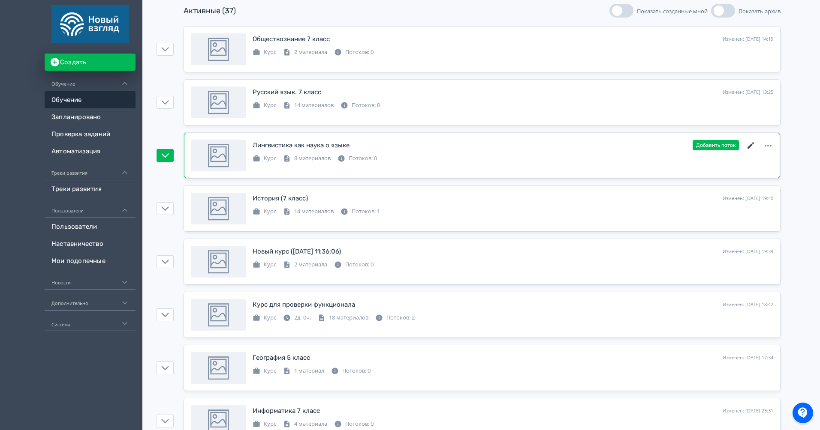
click at [747, 146] on icon at bounding box center [750, 146] width 10 height 10
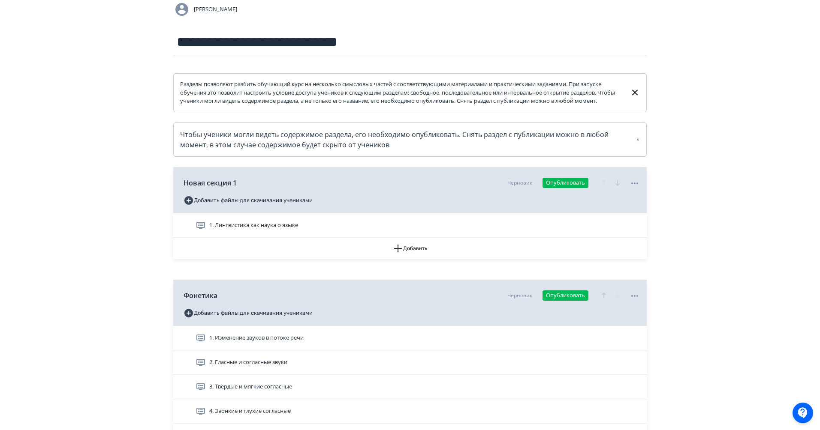
scroll to position [243, 0]
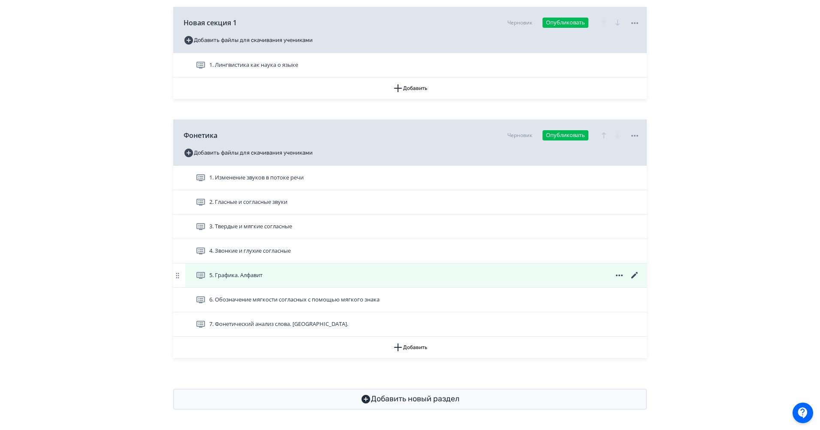
click at [634, 275] on icon at bounding box center [634, 275] width 6 height 6
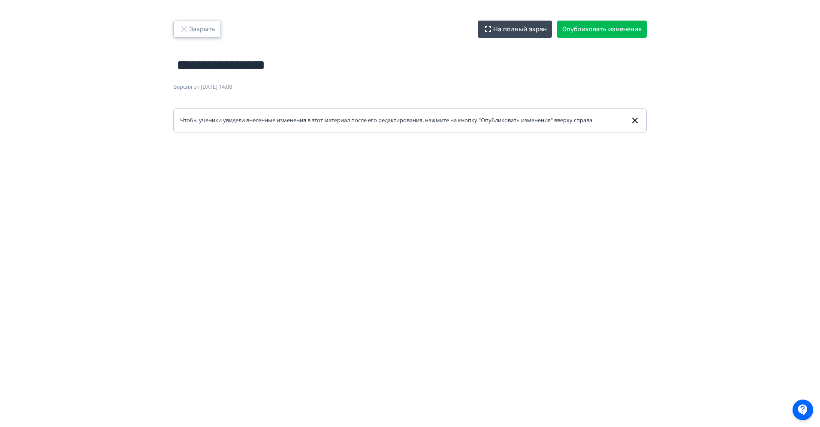
click at [200, 26] on button "Закрыть" at bounding box center [197, 29] width 48 height 17
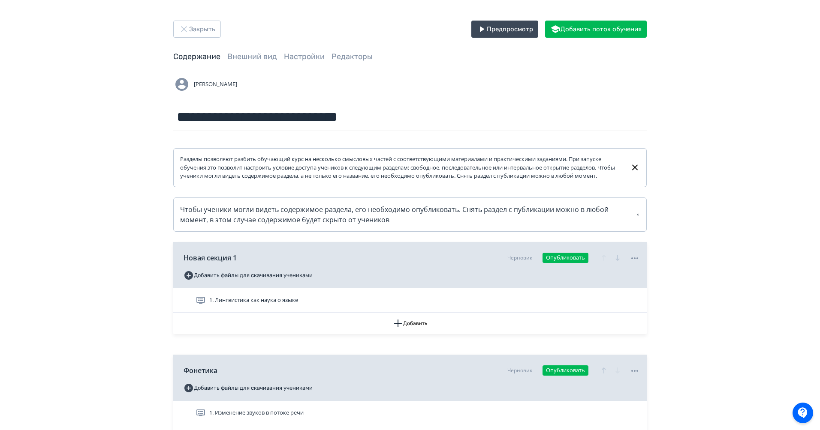
click at [193, 16] on div "**********" at bounding box center [410, 333] width 820 height 666
click at [202, 27] on button "Закрыть" at bounding box center [197, 29] width 48 height 17
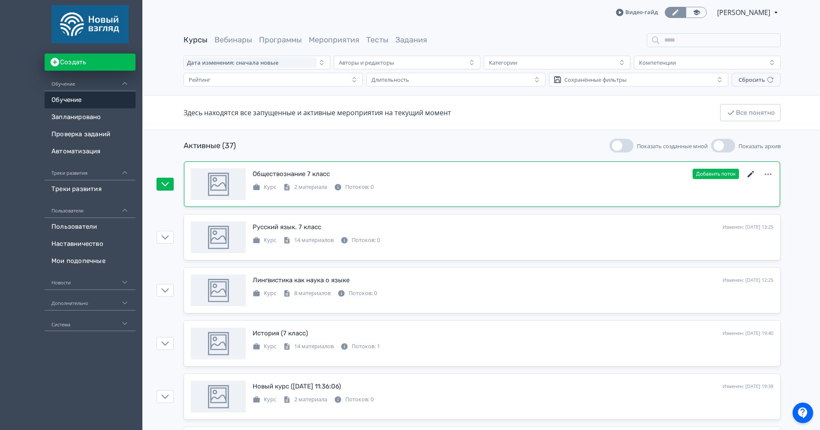
click at [746, 175] on icon at bounding box center [750, 174] width 10 height 10
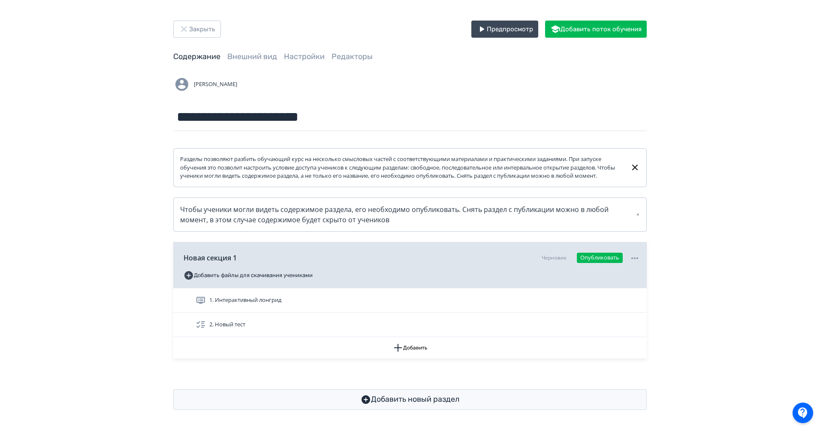
scroll to position [9, 0]
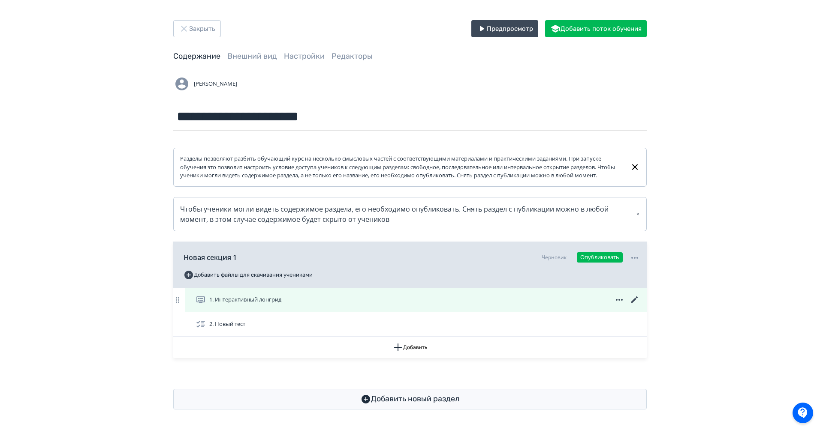
click at [633, 298] on icon at bounding box center [634, 300] width 10 height 10
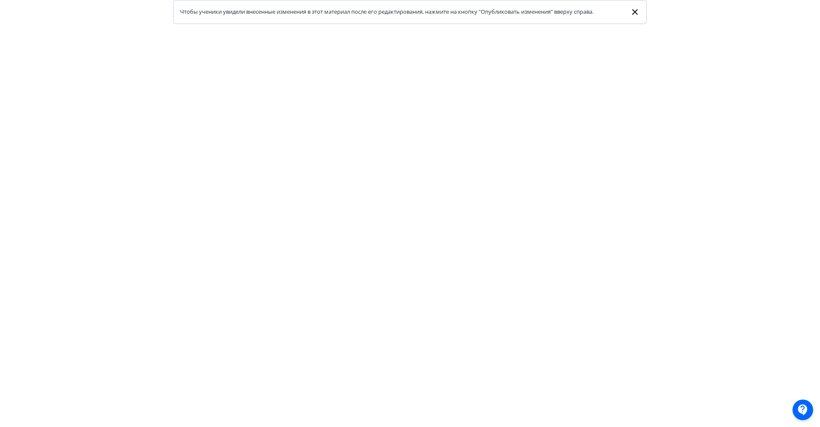
scroll to position [0, 2]
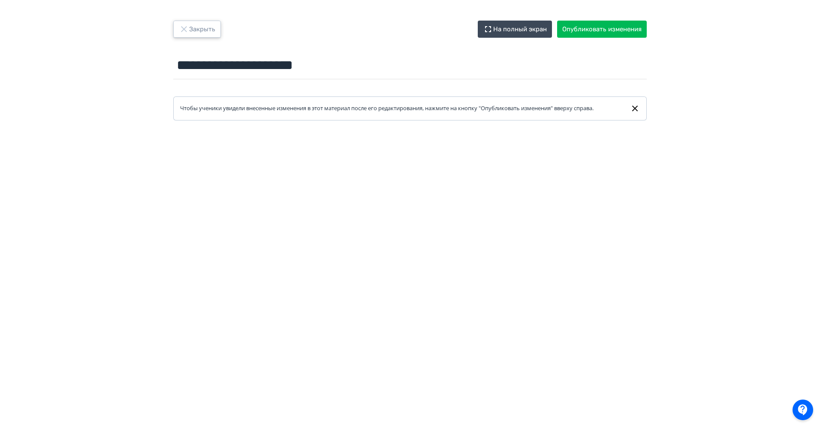
click at [189, 26] on button "Закрыть" at bounding box center [197, 29] width 48 height 17
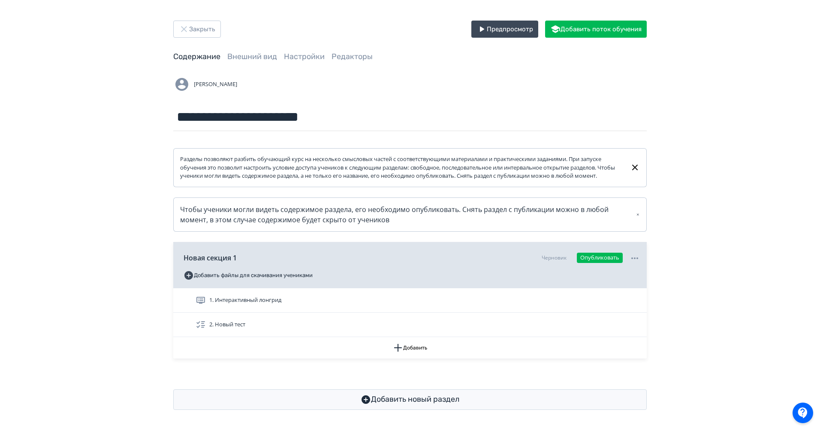
click at [201, 39] on div "**********" at bounding box center [410, 216] width 514 height 390
click at [204, 32] on button "Закрыть" at bounding box center [197, 29] width 48 height 17
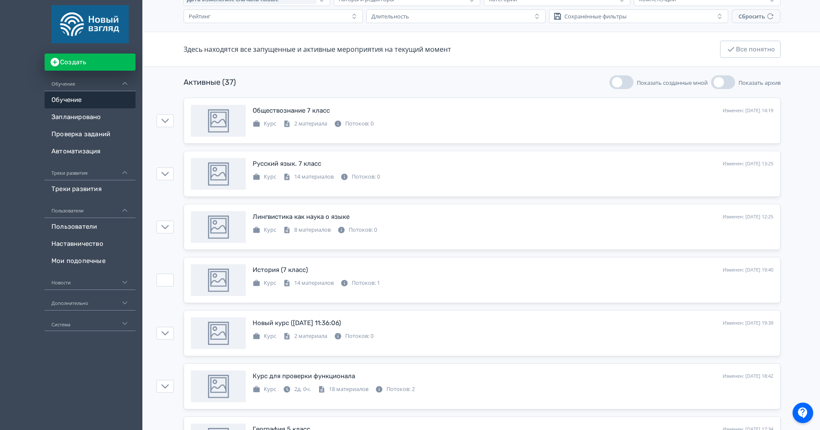
scroll to position [64, 0]
click at [748, 273] on icon at bounding box center [750, 270] width 6 height 6
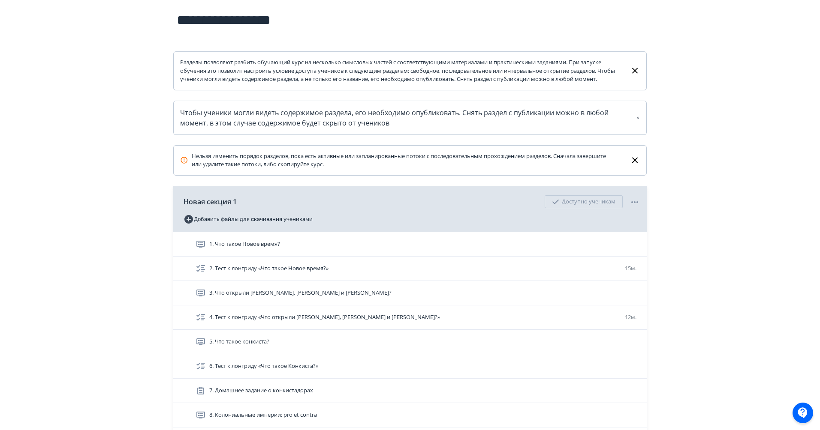
scroll to position [179, 0]
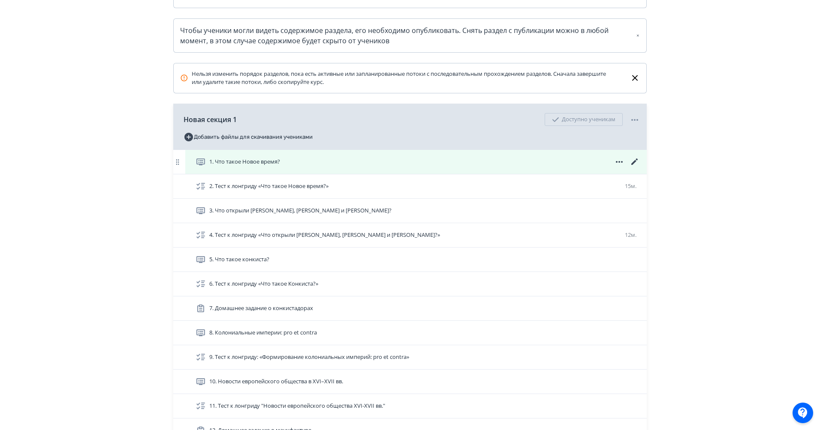
click at [635, 167] on icon at bounding box center [634, 162] width 10 height 10
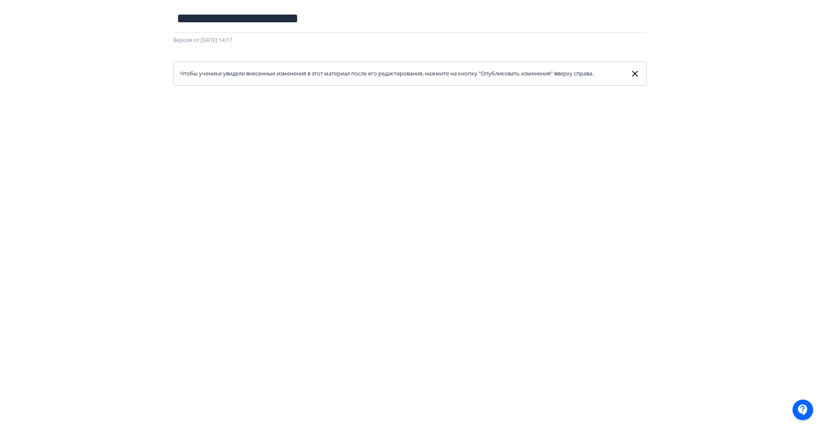
scroll to position [108, 0]
